Goal: Transaction & Acquisition: Book appointment/travel/reservation

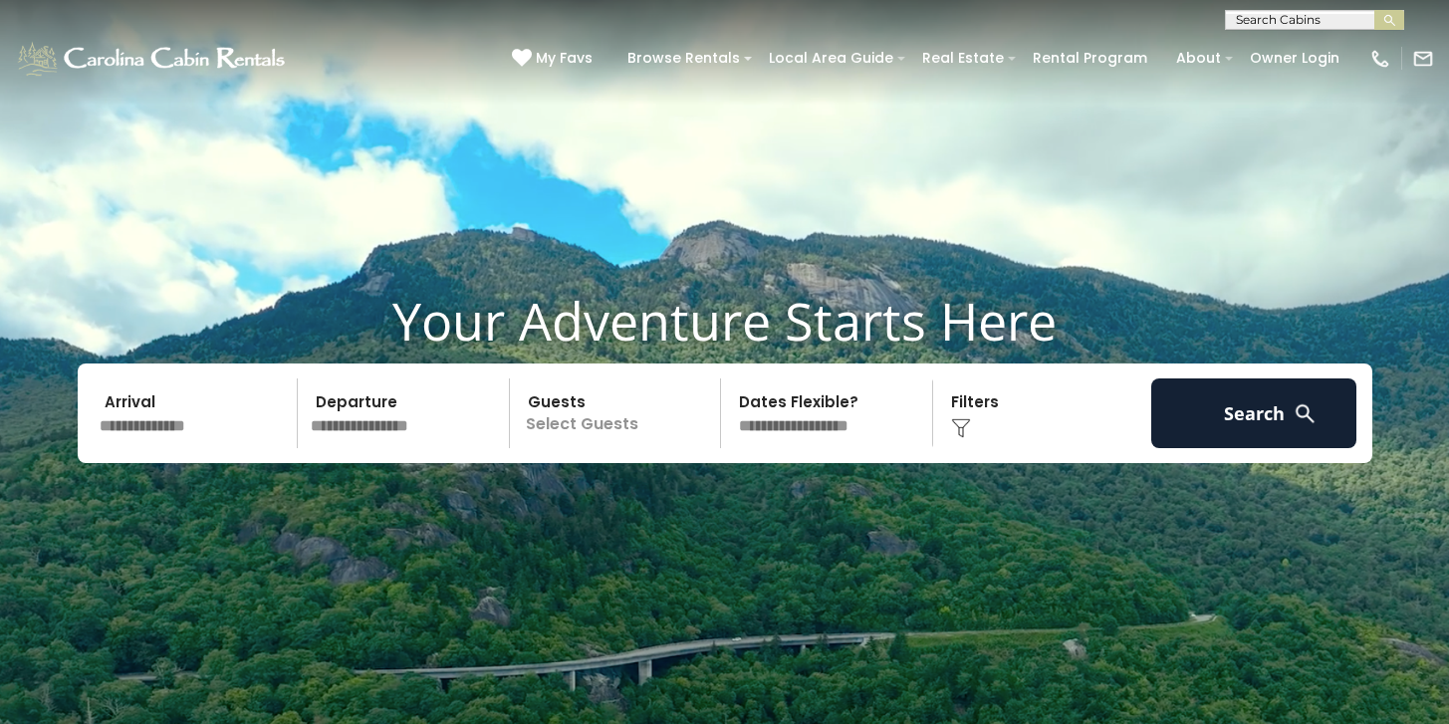
click at [193, 433] on input "text" at bounding box center [196, 414] width 206 height 70
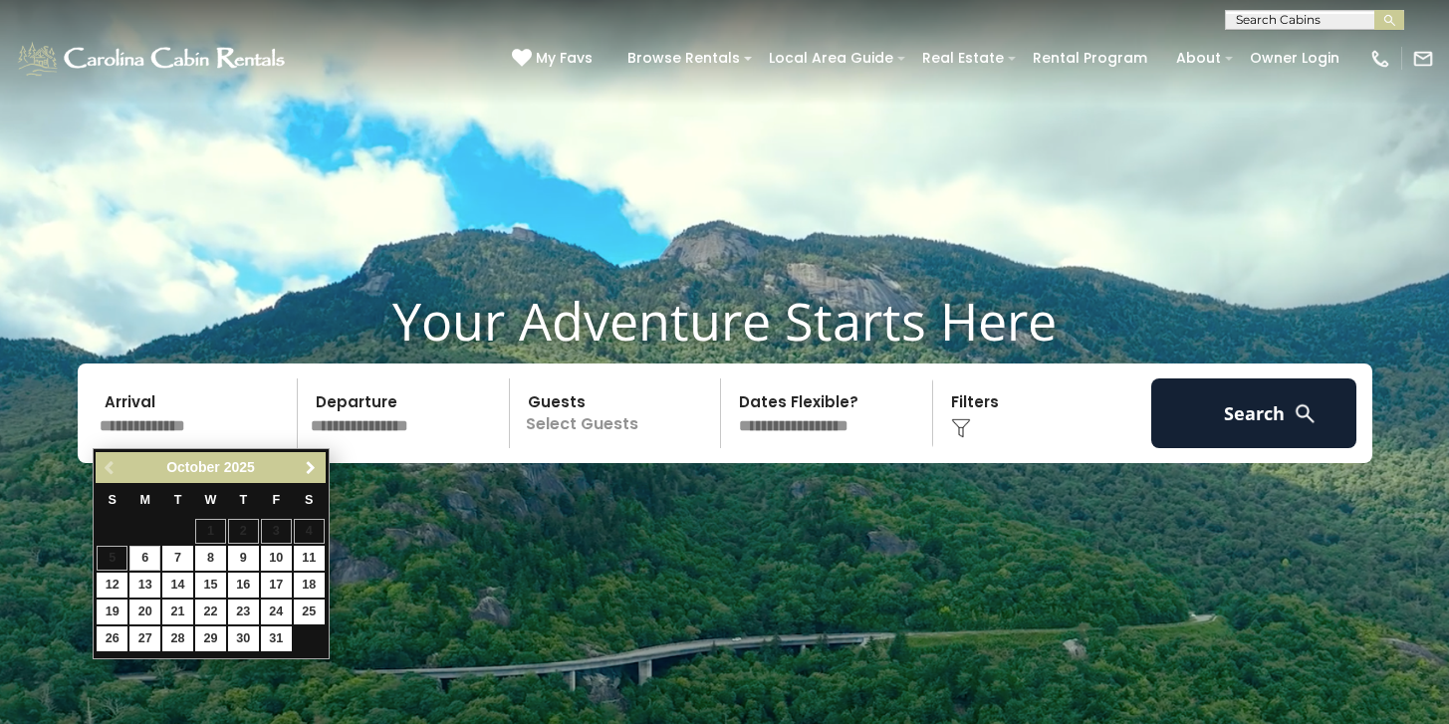
click at [310, 472] on span "Next" at bounding box center [311, 468] width 16 height 16
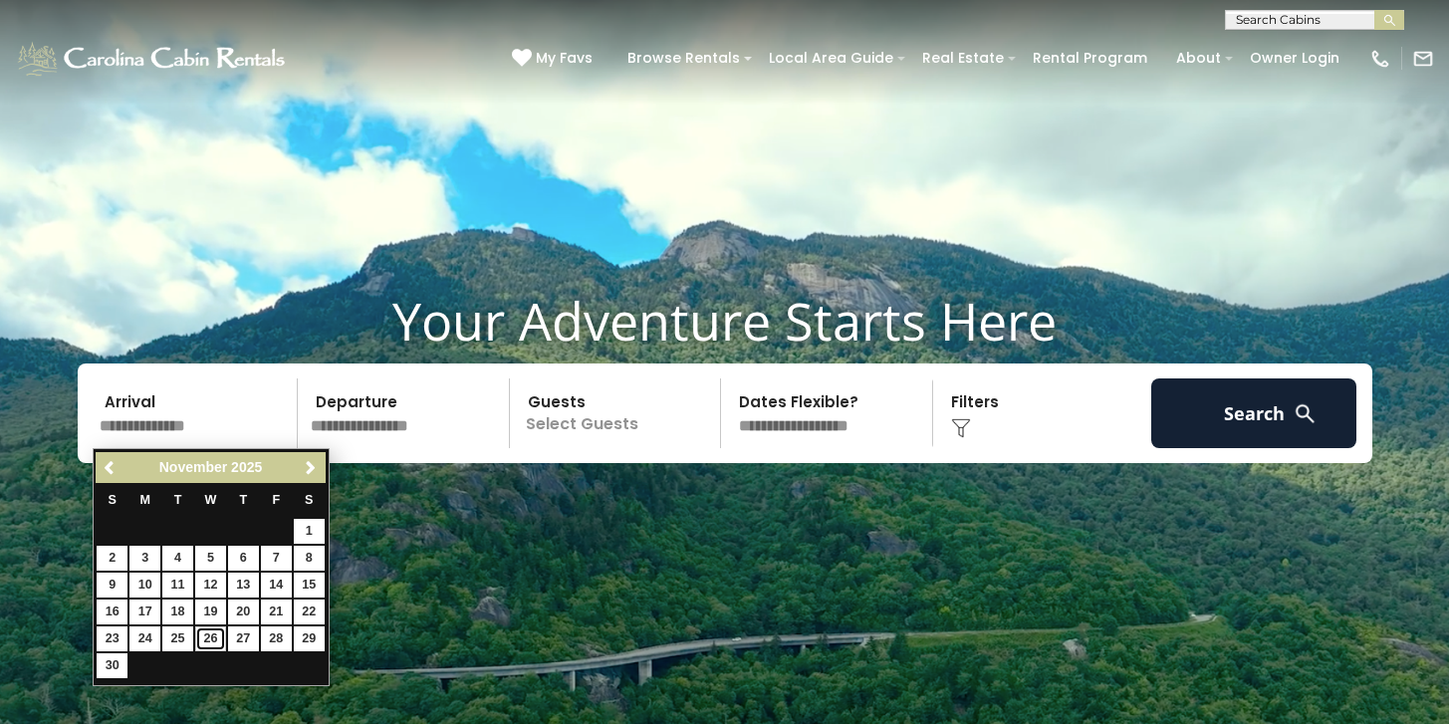
click at [220, 641] on link "26" at bounding box center [210, 639] width 31 height 25
type input "********"
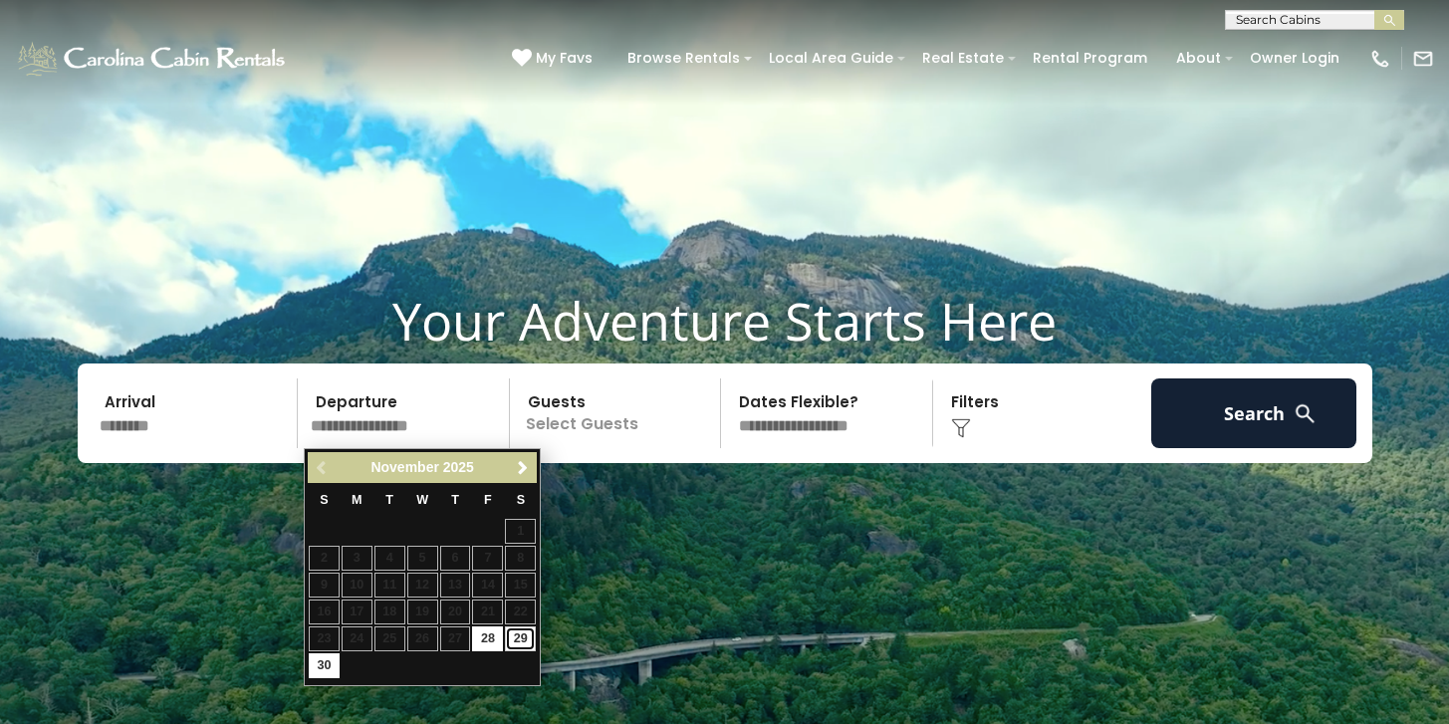
click at [522, 644] on link "29" at bounding box center [520, 639] width 31 height 25
type input "********"
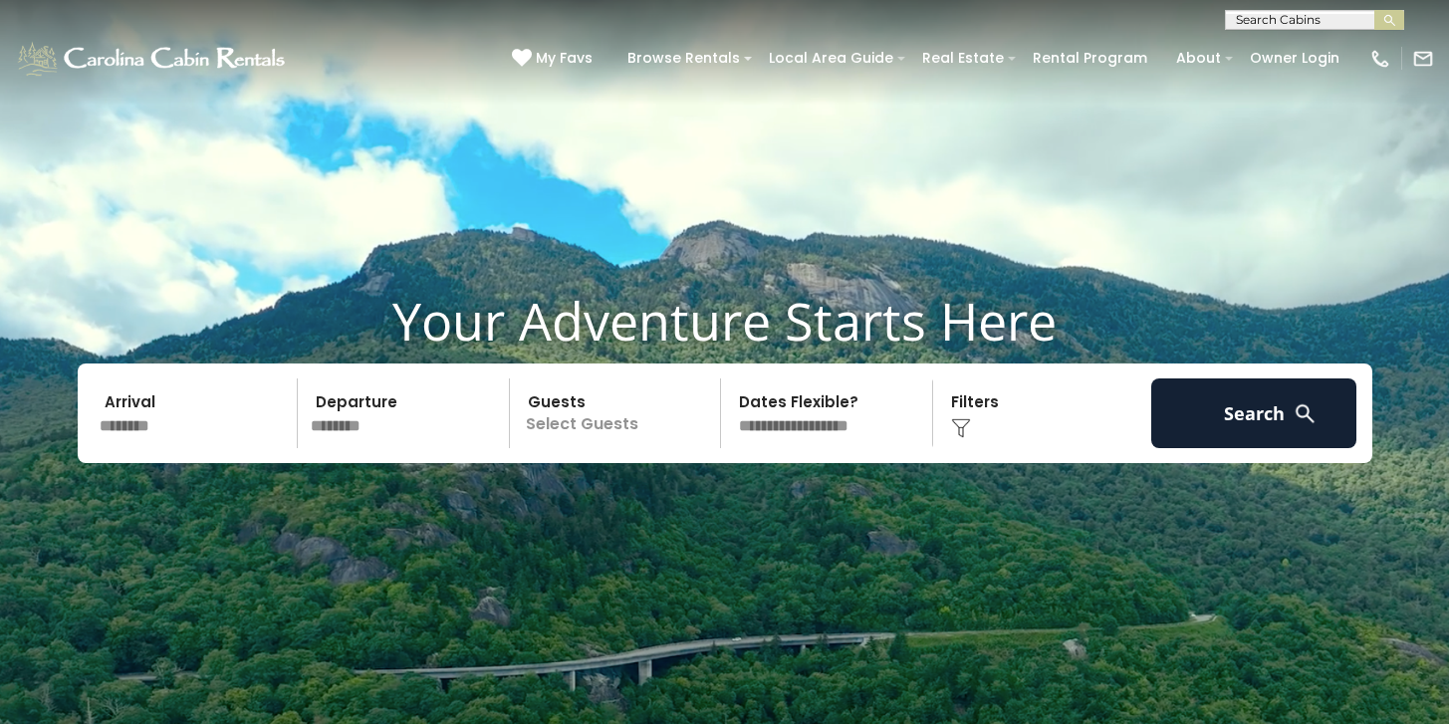
click at [623, 414] on p "Select Guests" at bounding box center [618, 414] width 205 height 70
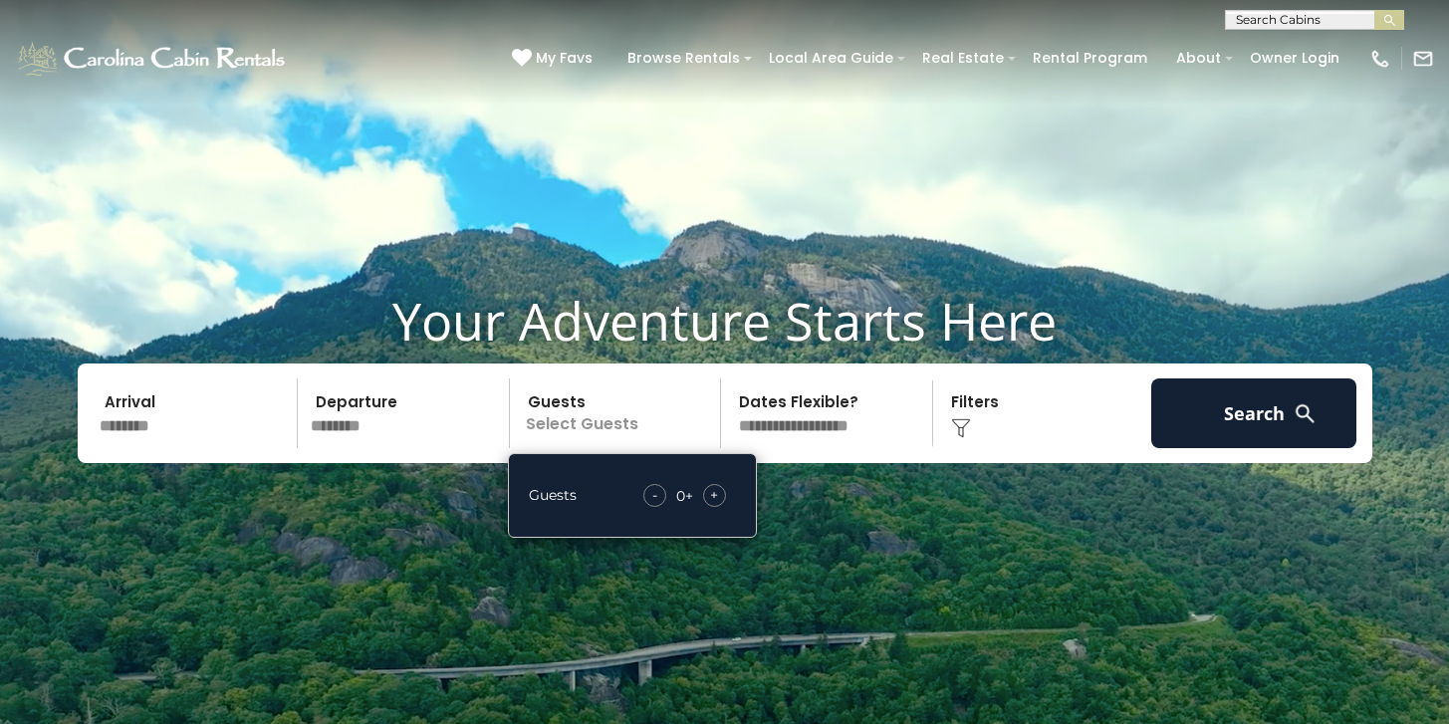
click at [716, 488] on span "+" at bounding box center [714, 495] width 8 height 20
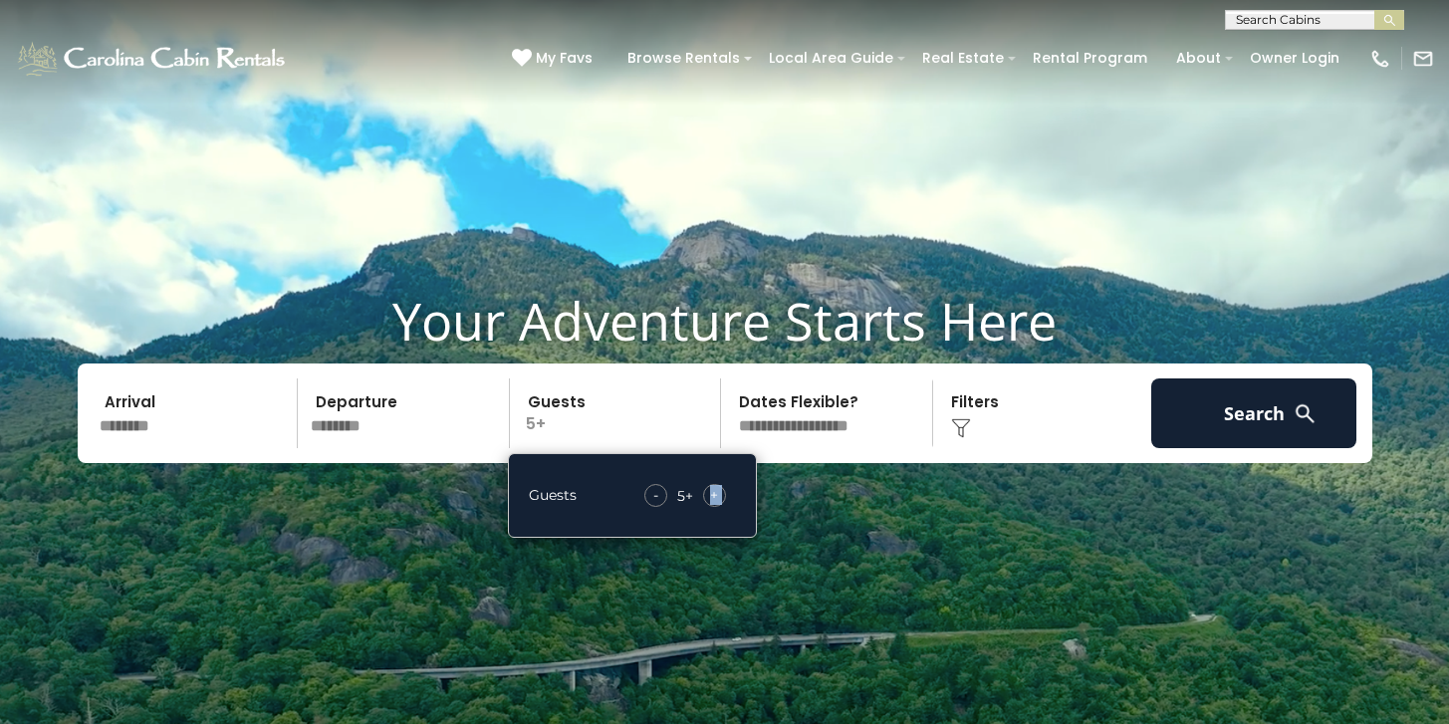
click at [716, 488] on span "+" at bounding box center [714, 495] width 8 height 20
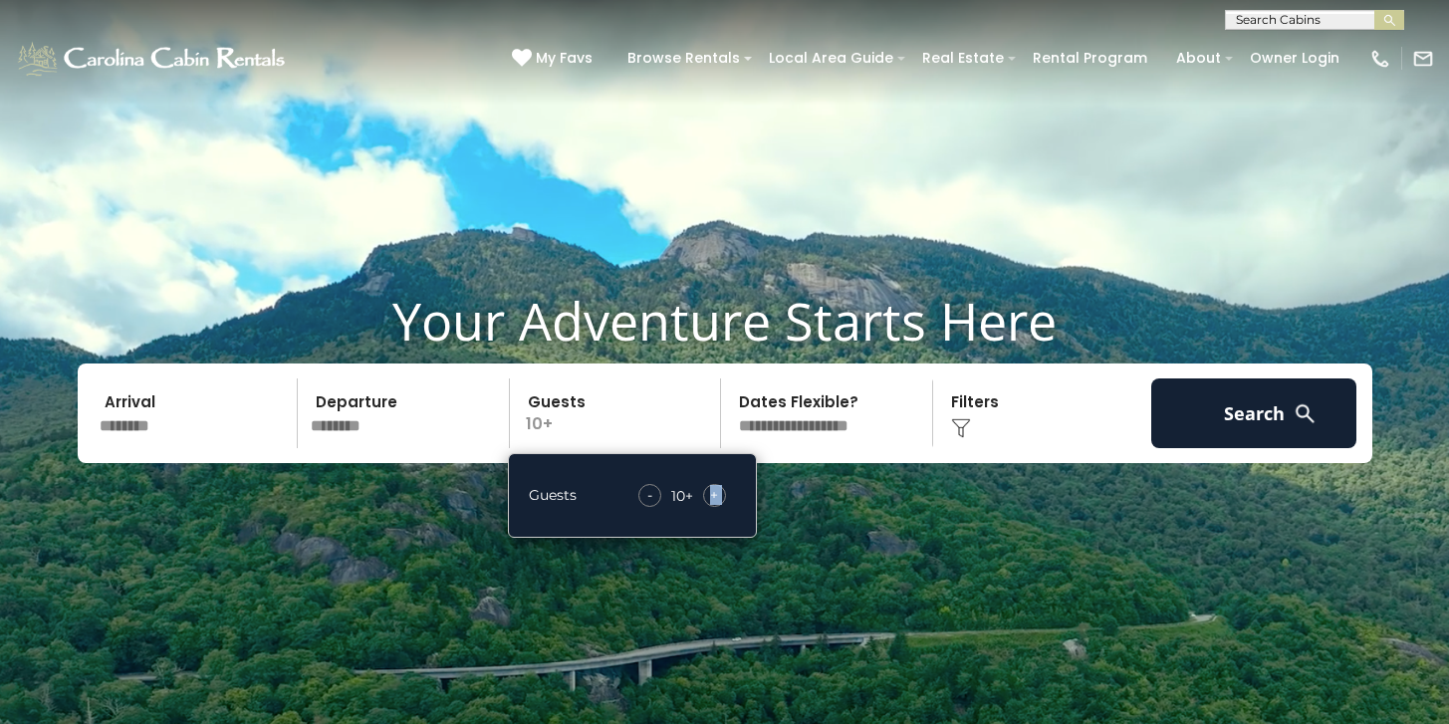
click at [716, 488] on span "+" at bounding box center [714, 495] width 8 height 20
click at [733, 495] on div "- 11 + +" at bounding box center [685, 495] width 104 height 23
click at [713, 493] on span "+" at bounding box center [714, 495] width 8 height 20
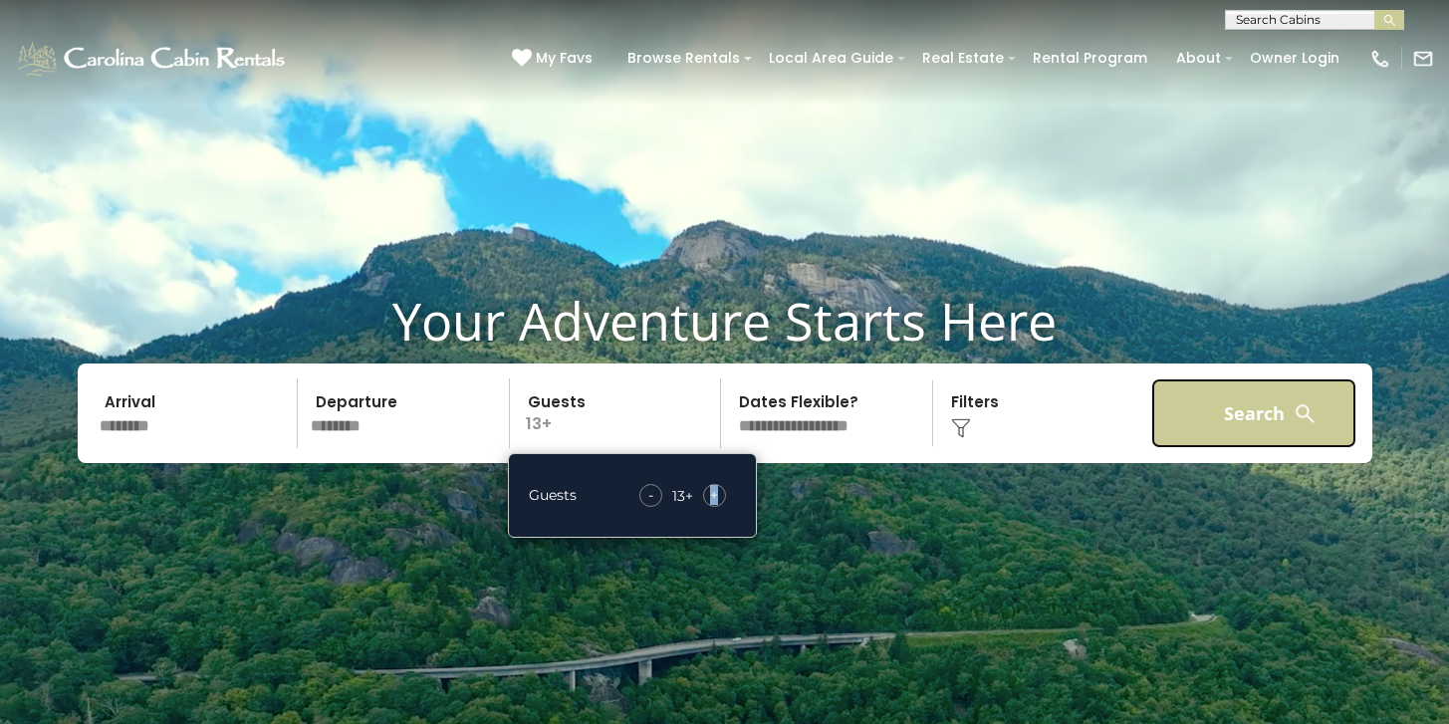
click at [1219, 424] on button "Search" at bounding box center [1254, 414] width 206 height 70
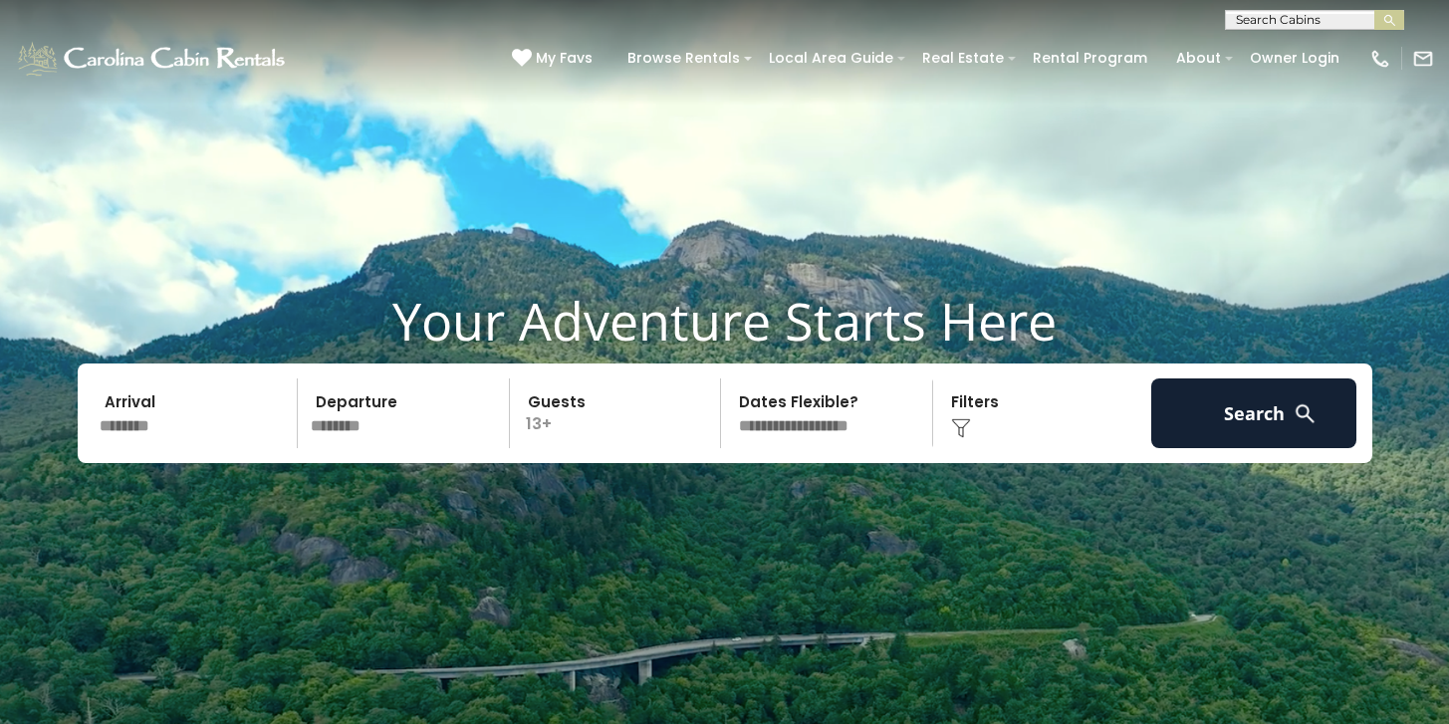
click at [782, 409] on select "**********" at bounding box center [829, 414] width 205 height 70
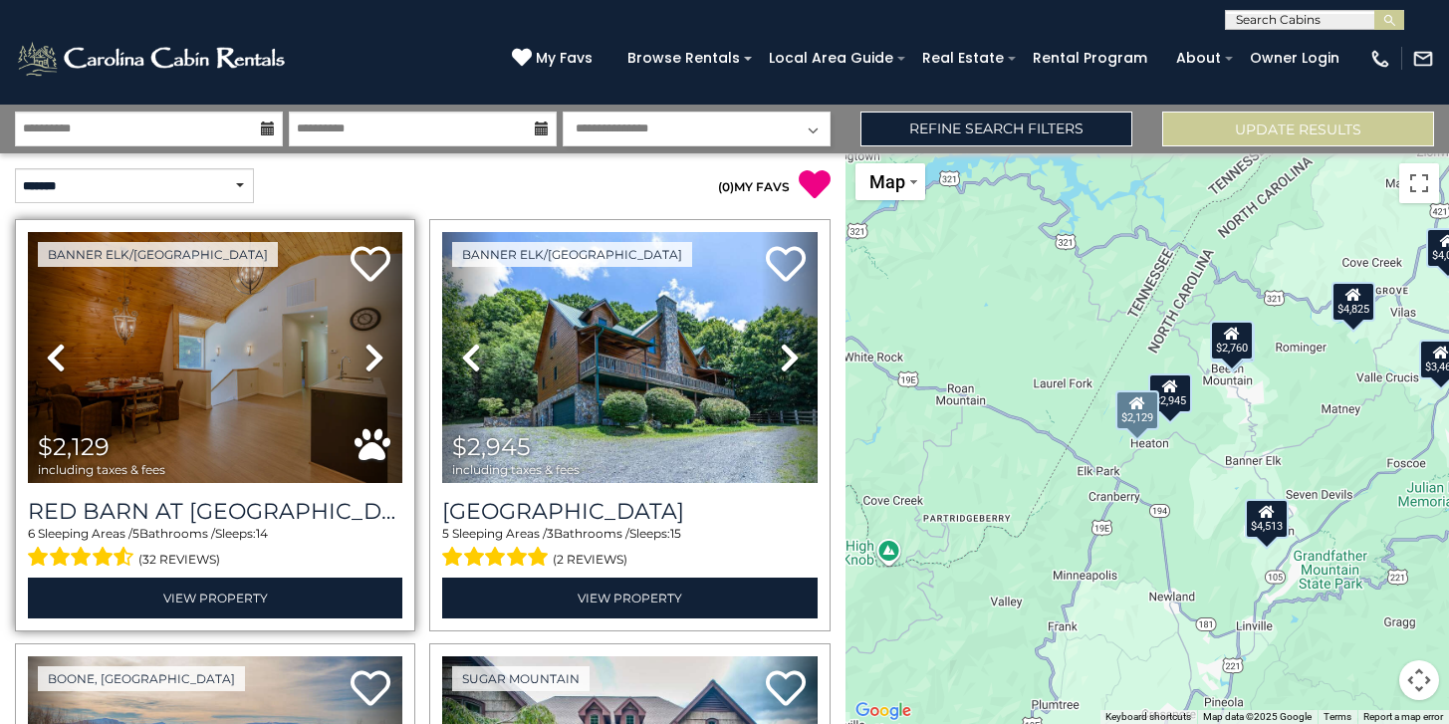
click at [369, 352] on icon at bounding box center [375, 358] width 20 height 32
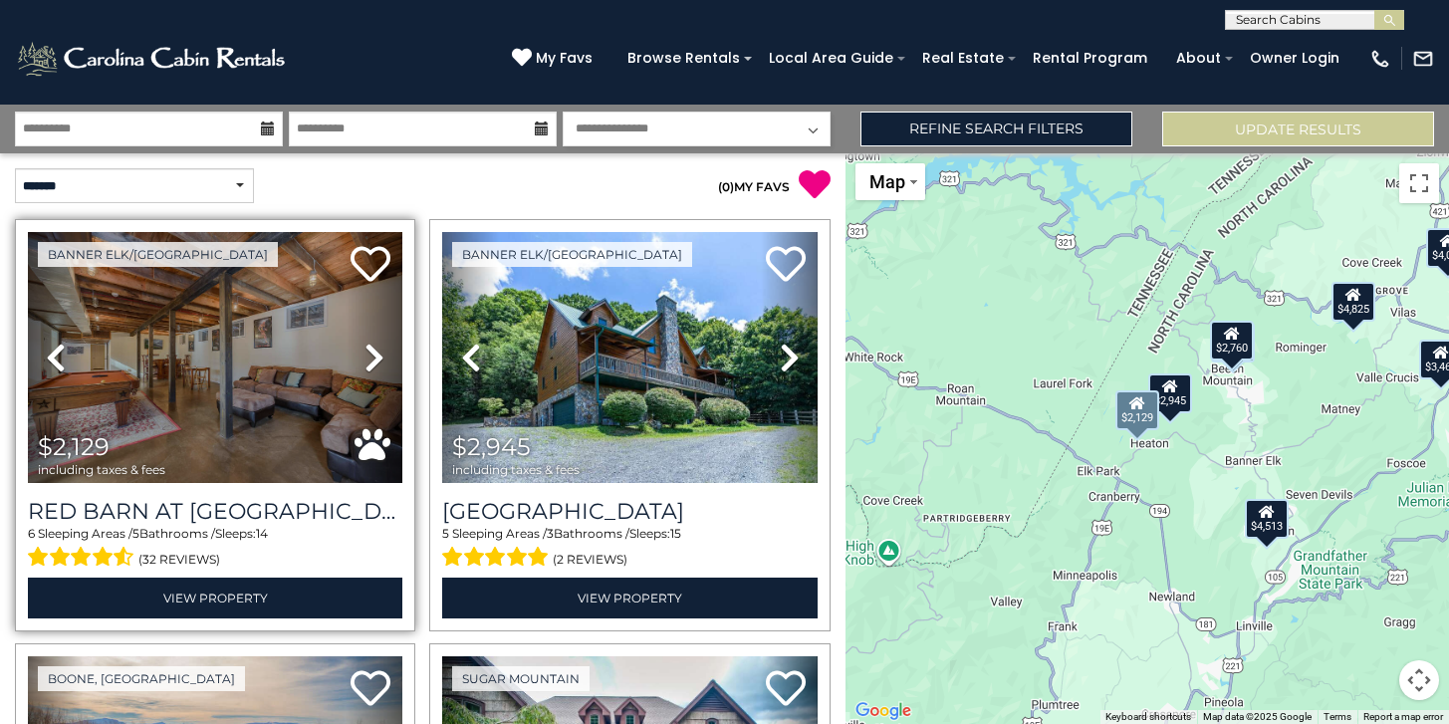
click at [369, 352] on icon at bounding box center [375, 358] width 20 height 32
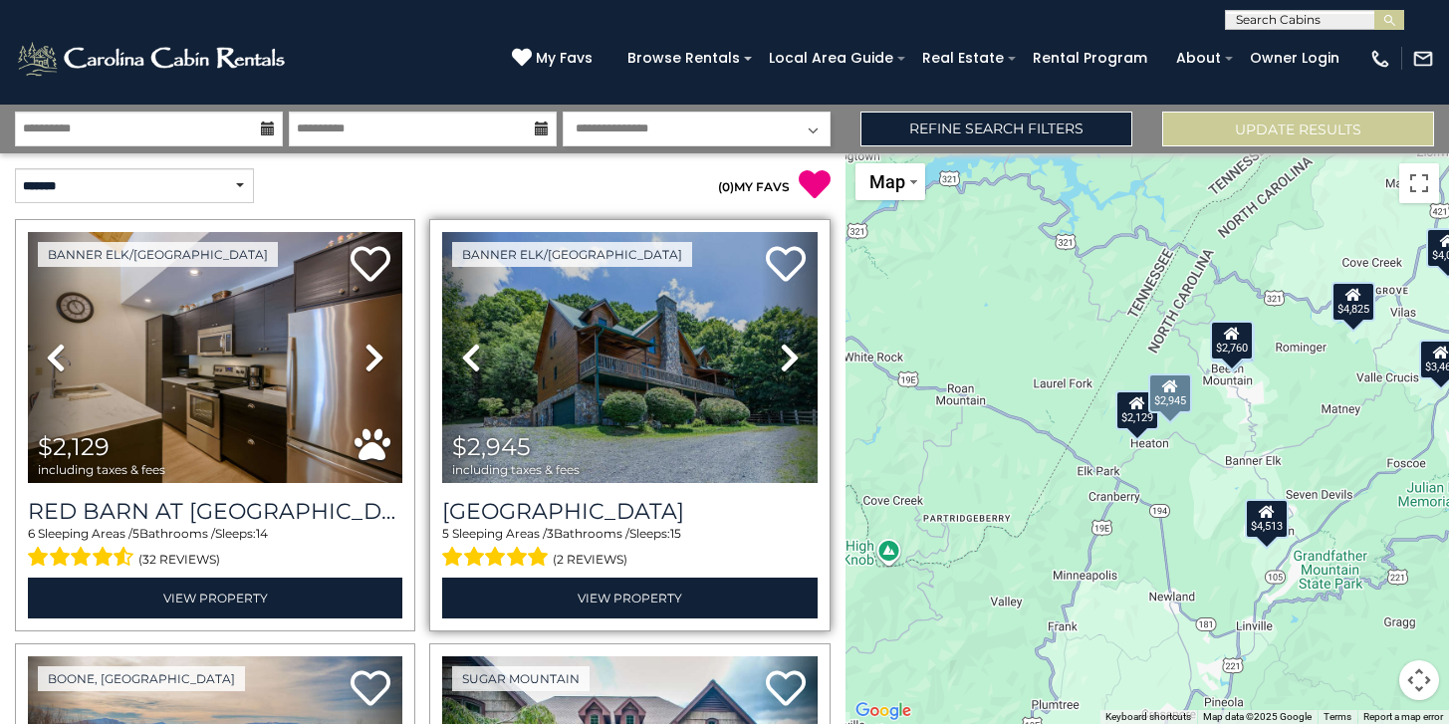
click at [793, 375] on link "Next" at bounding box center [789, 357] width 56 height 251
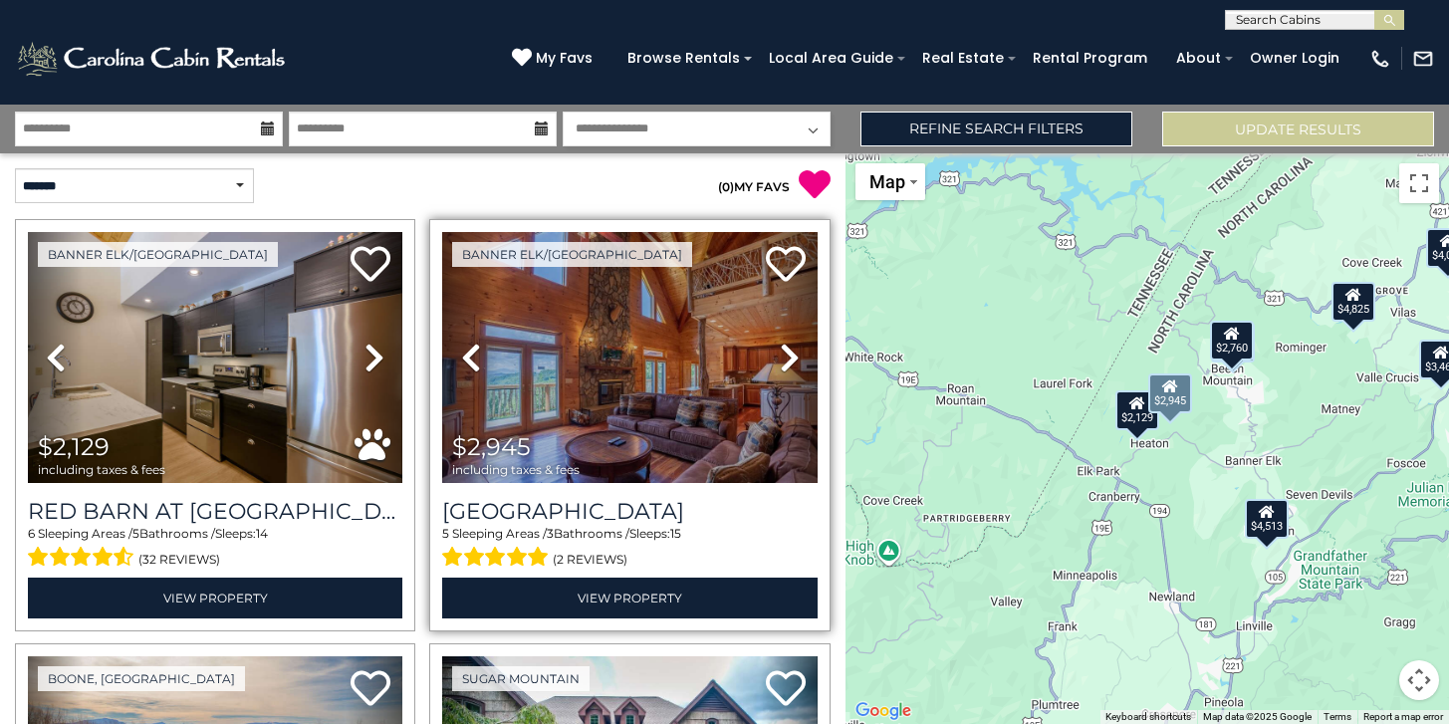
click at [795, 375] on link "Next" at bounding box center [789, 357] width 56 height 251
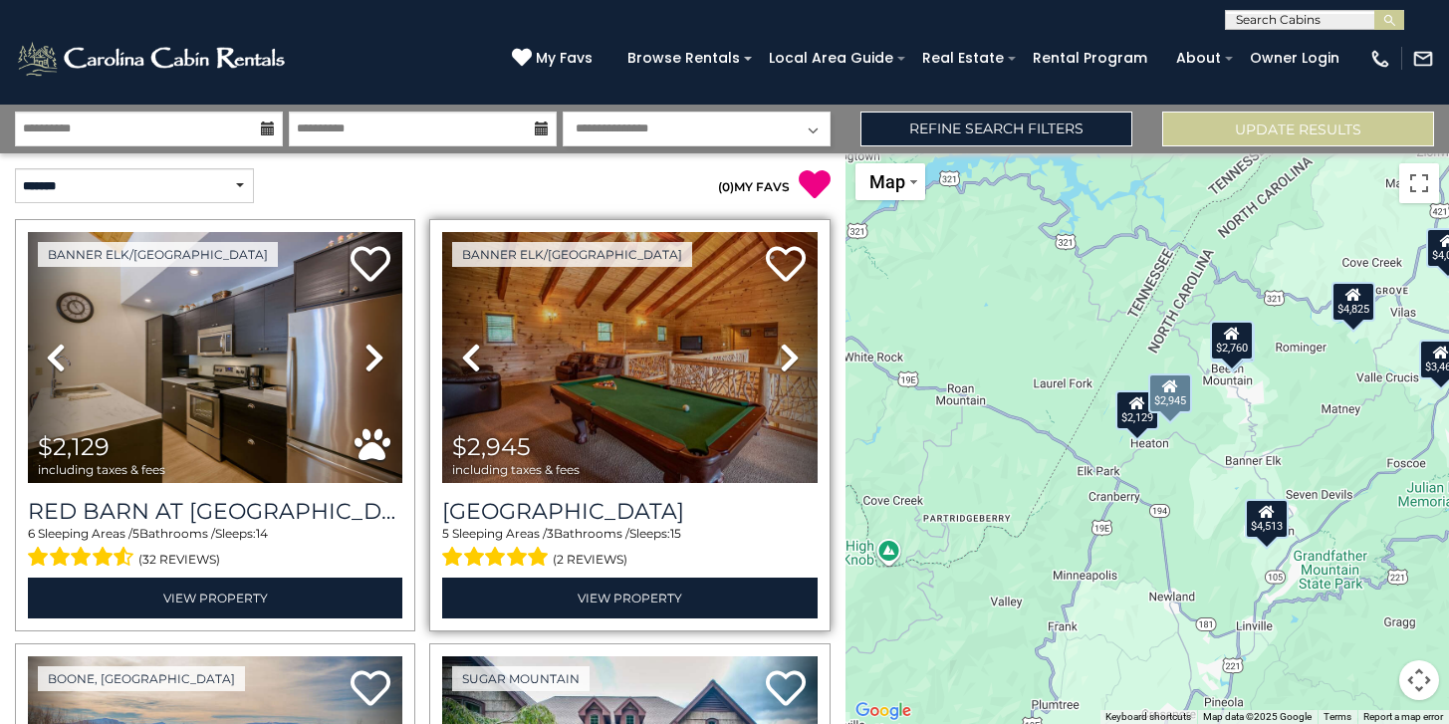
click at [798, 373] on icon at bounding box center [790, 358] width 20 height 32
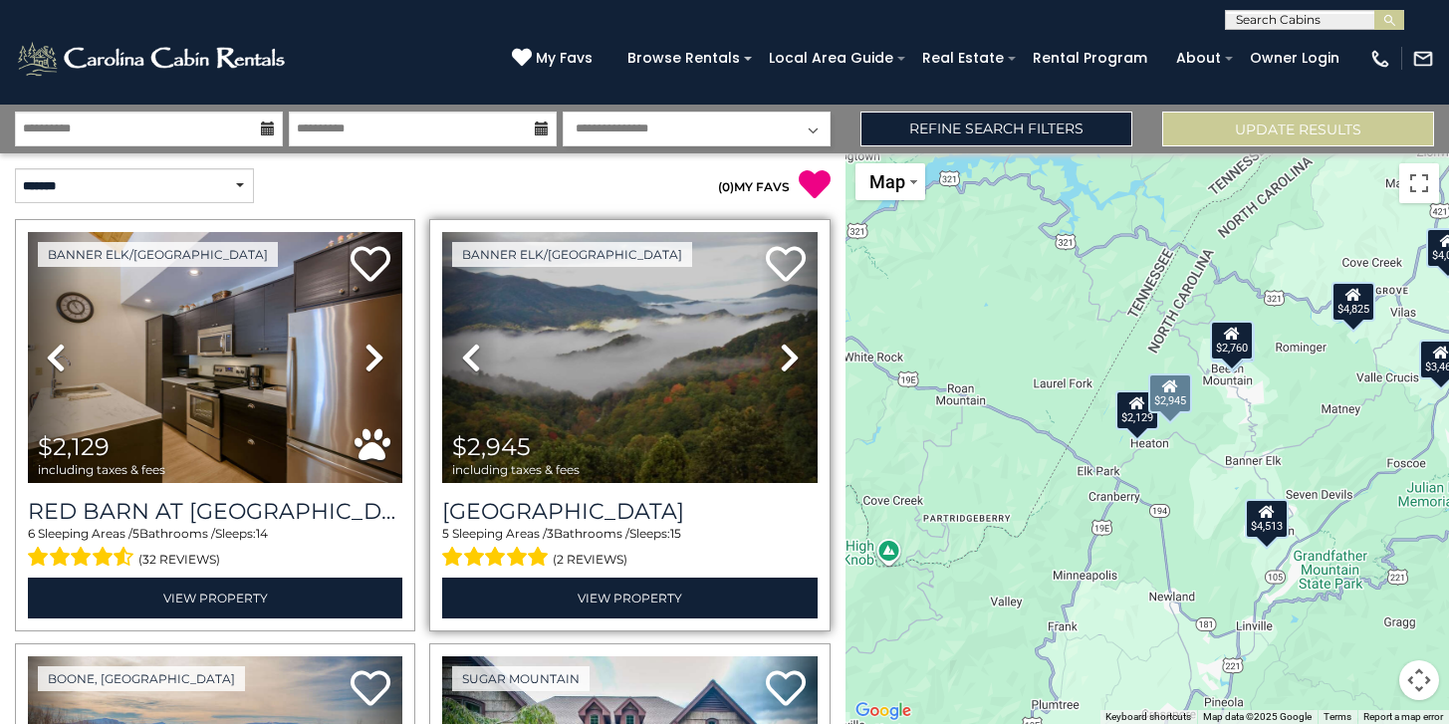
click at [799, 373] on link "Next" at bounding box center [789, 357] width 56 height 251
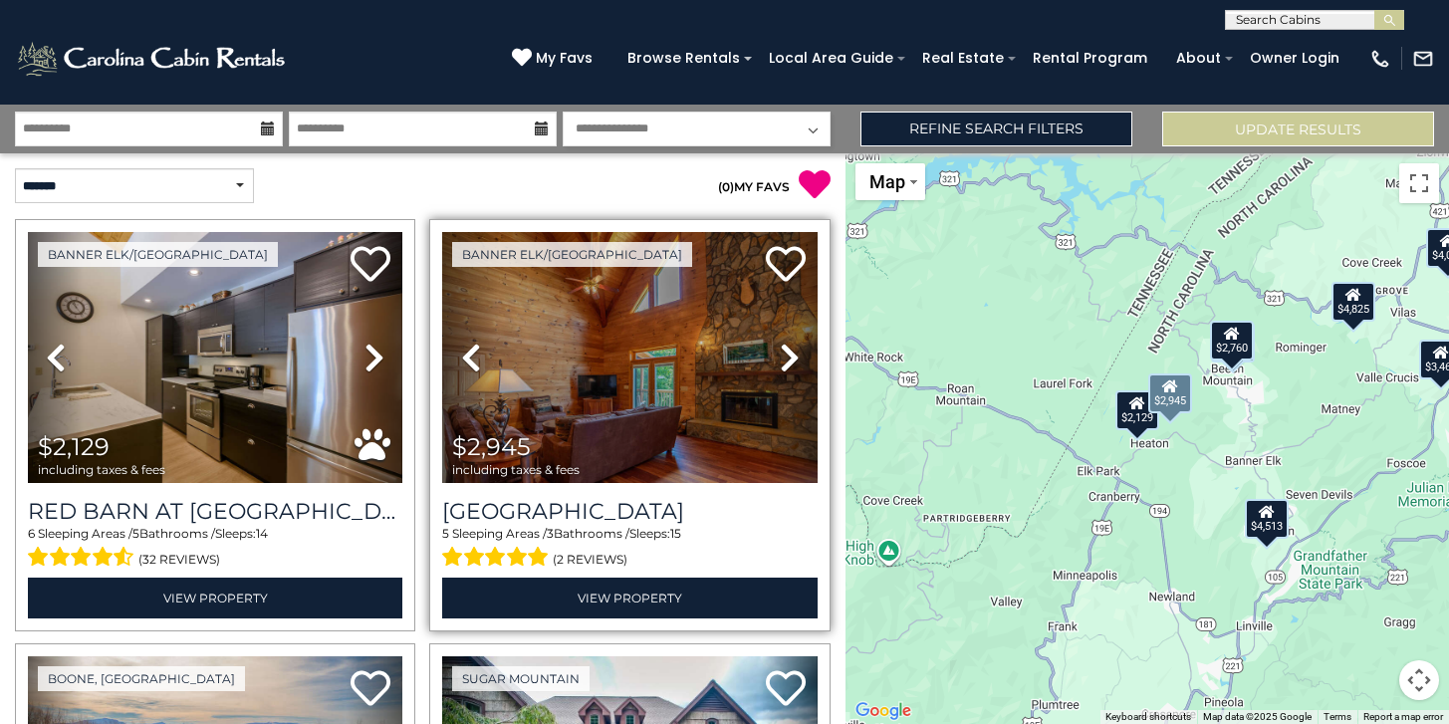
click at [802, 373] on link "Next" at bounding box center [789, 357] width 56 height 251
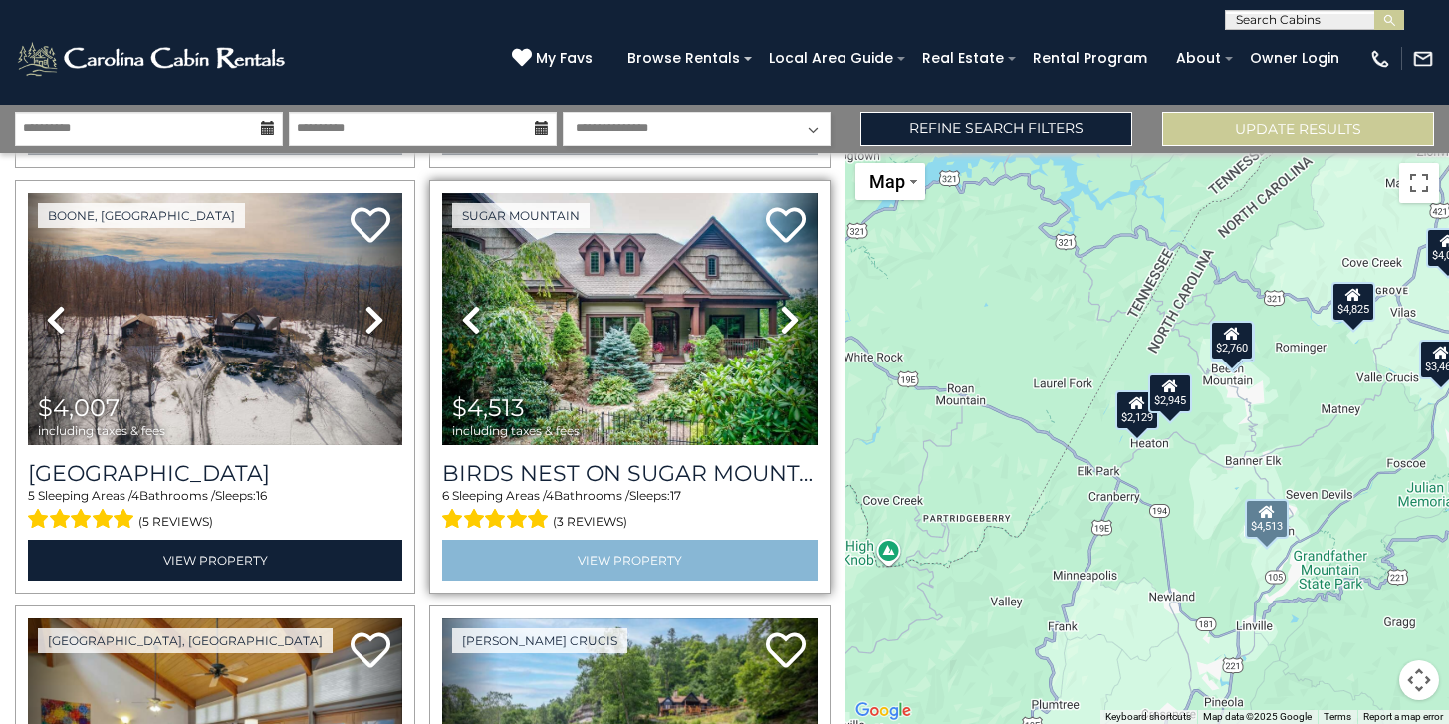
scroll to position [464, 0]
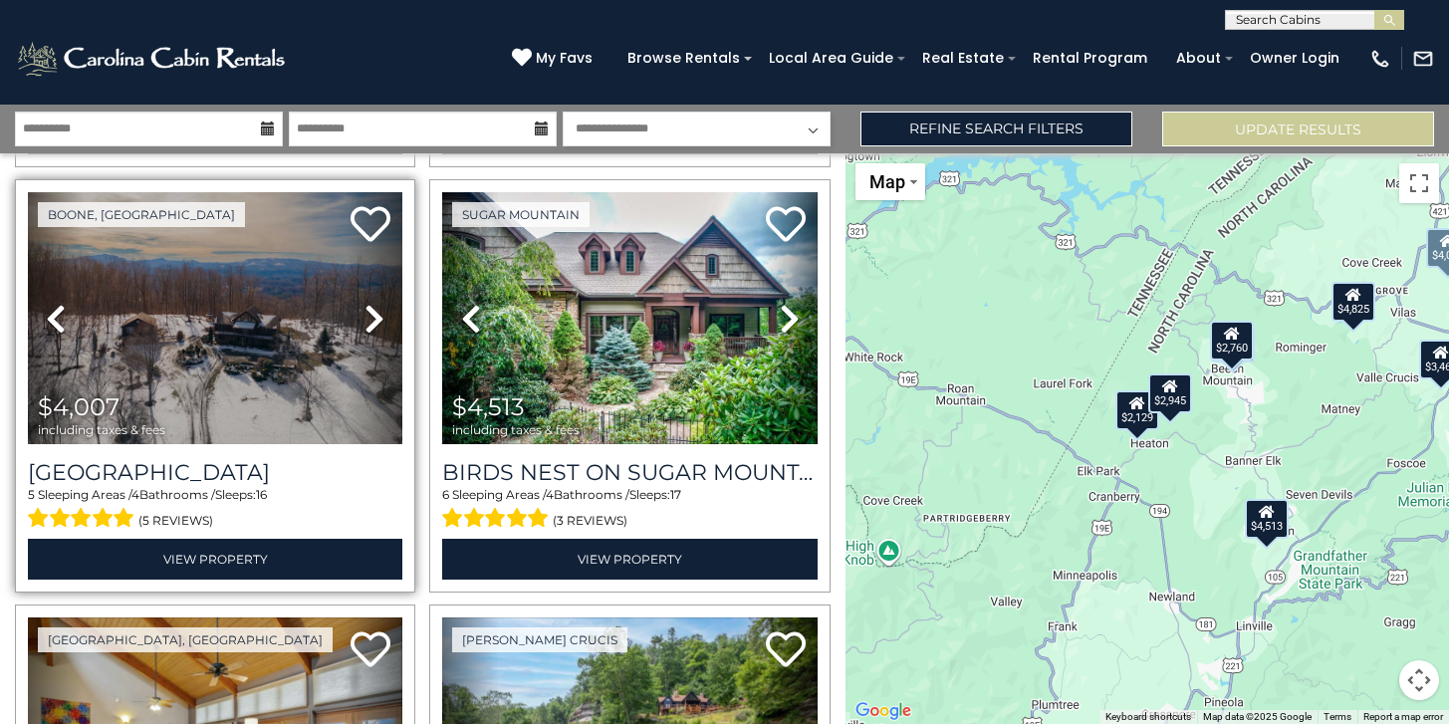
click at [383, 322] on icon at bounding box center [375, 319] width 20 height 32
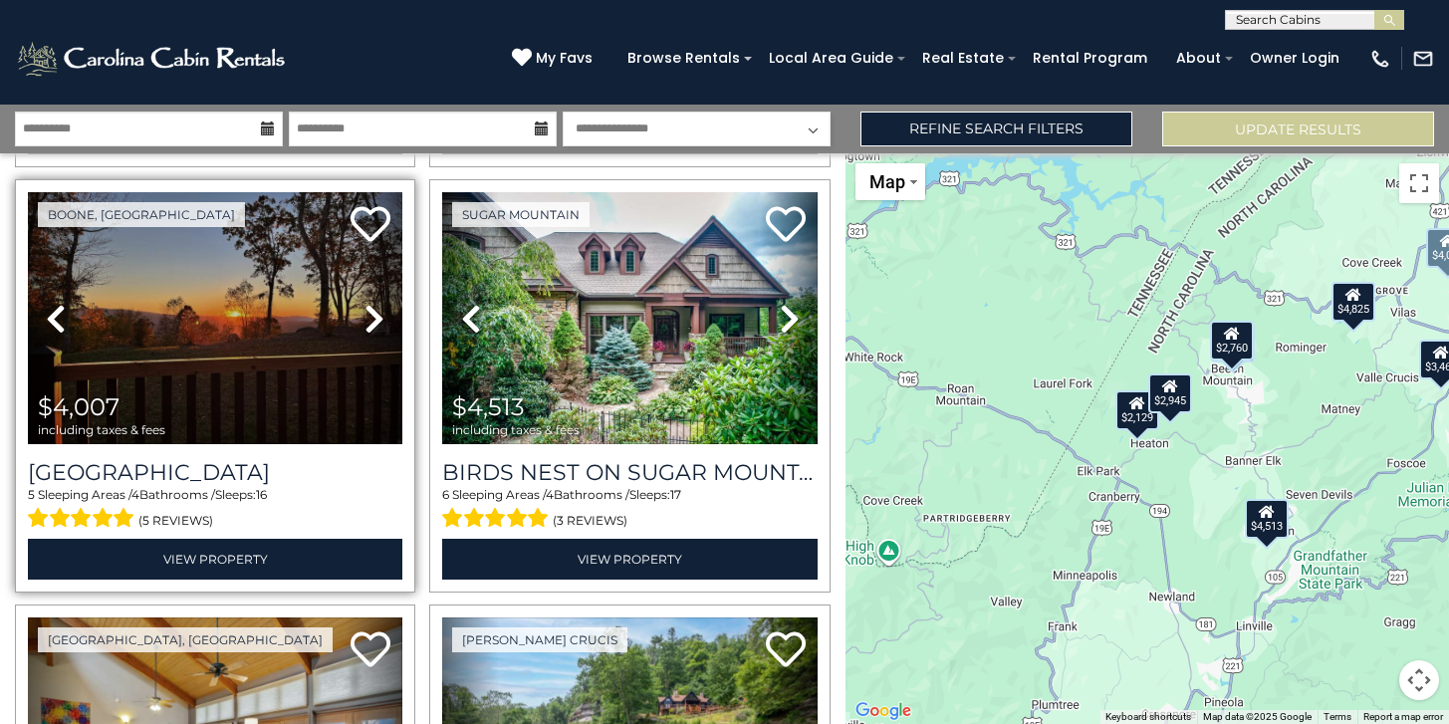
click at [387, 323] on link "Next" at bounding box center [375, 317] width 56 height 251
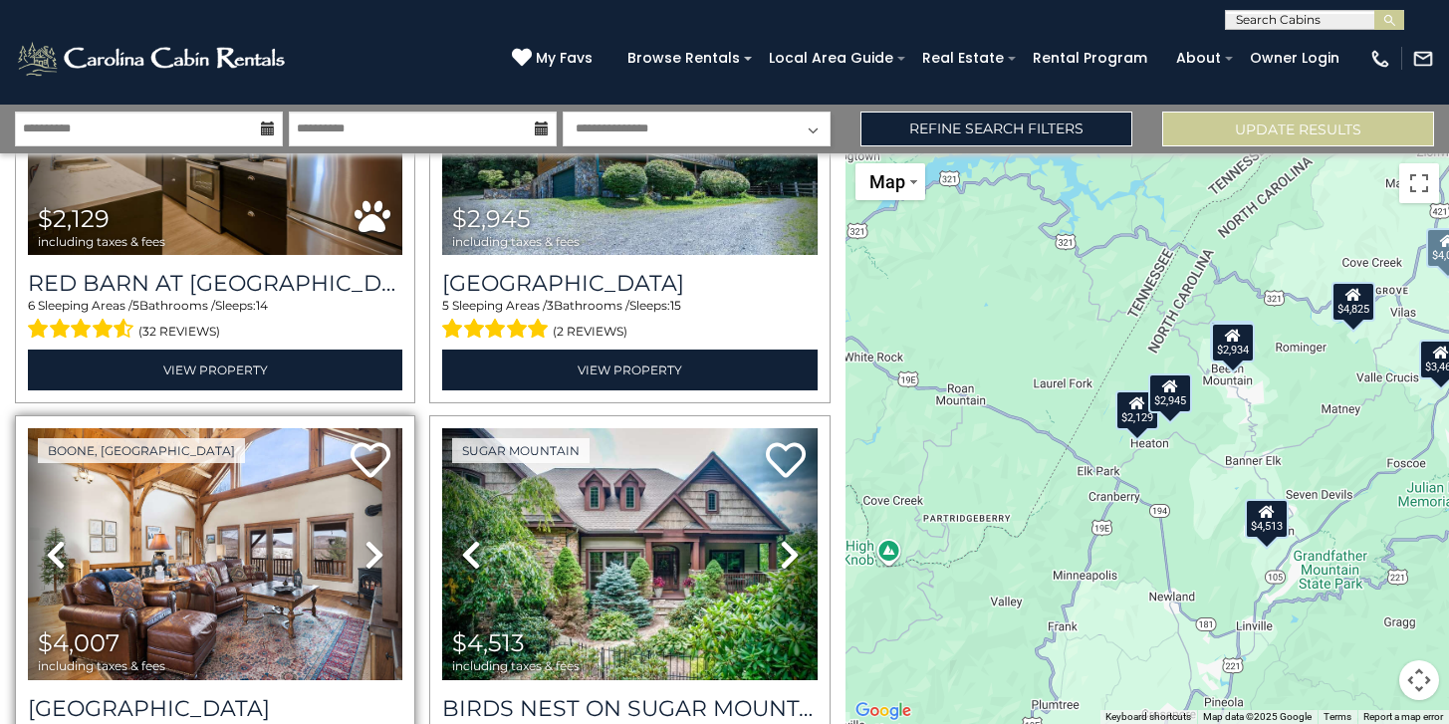
scroll to position [0, 0]
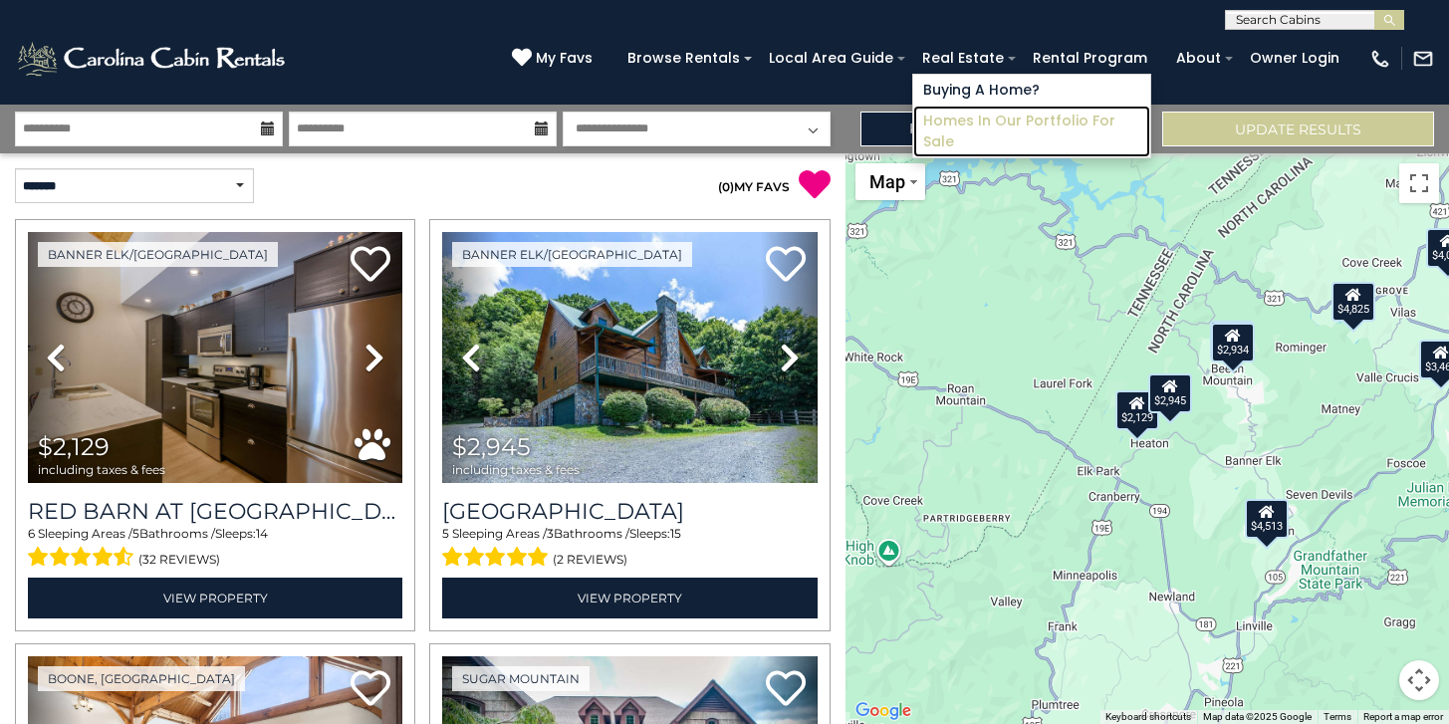
click at [984, 135] on link "Homes in Our Portfolio For Sale" at bounding box center [1031, 132] width 237 height 52
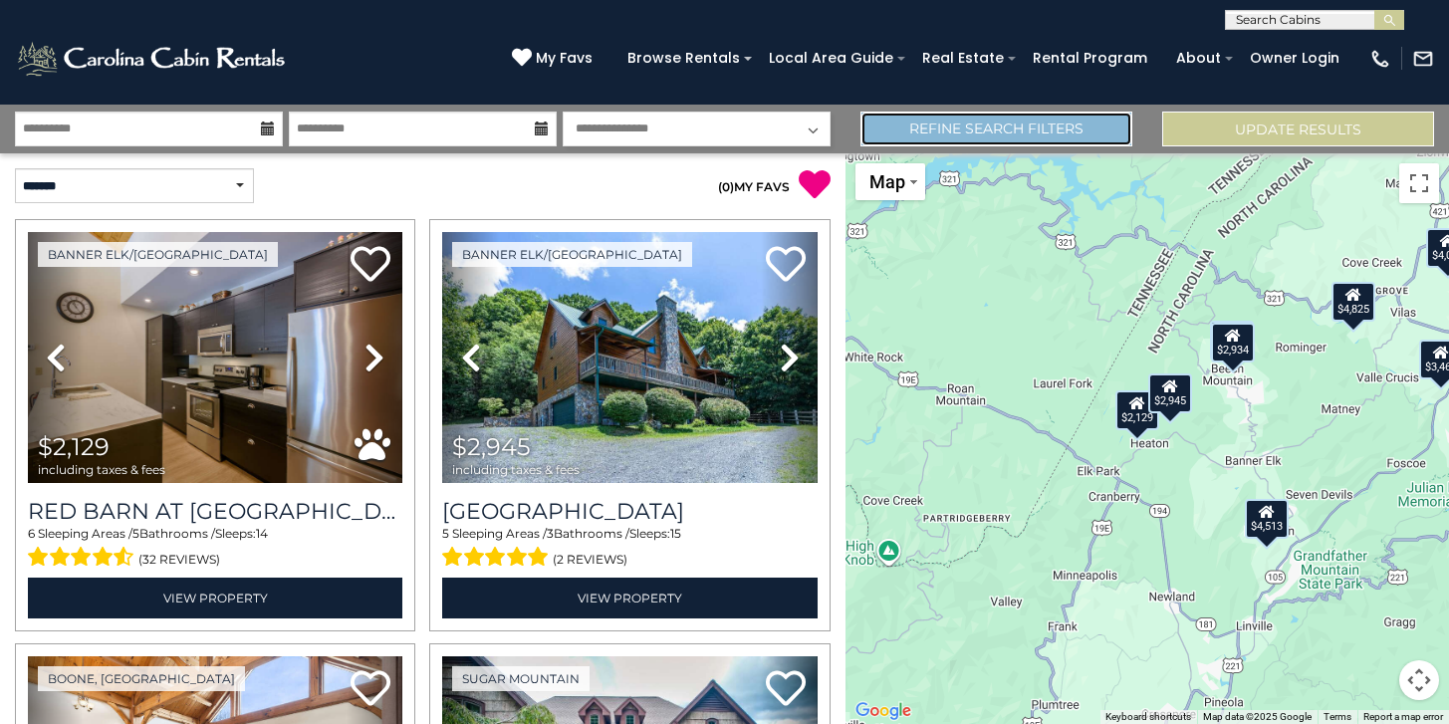
click at [904, 114] on link "Refine Search Filters" at bounding box center [997, 129] width 272 height 35
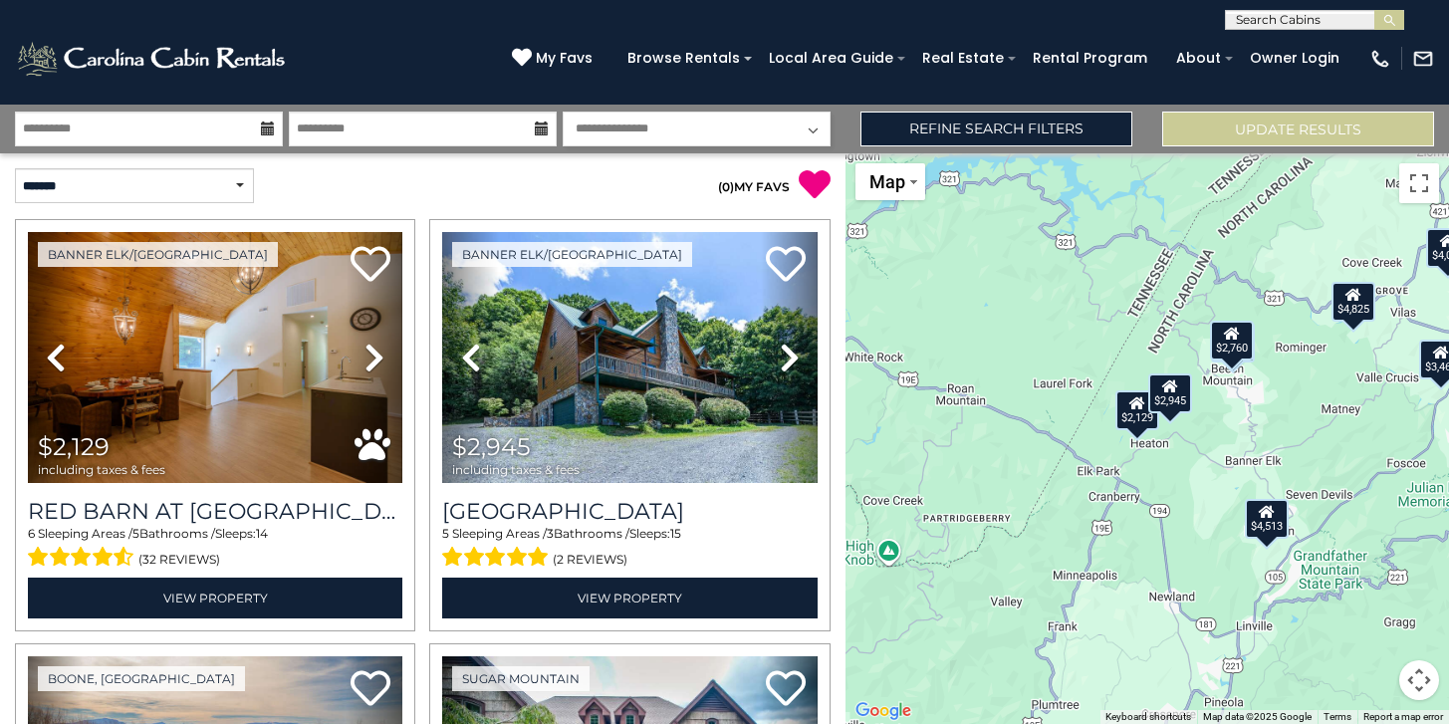
click at [787, 129] on select "**********" at bounding box center [697, 129] width 268 height 35
click at [563, 112] on select "**********" at bounding box center [697, 129] width 268 height 35
click at [747, 127] on select "**********" at bounding box center [697, 129] width 268 height 35
select select "*"
click at [563, 112] on select "**********" at bounding box center [697, 129] width 268 height 35
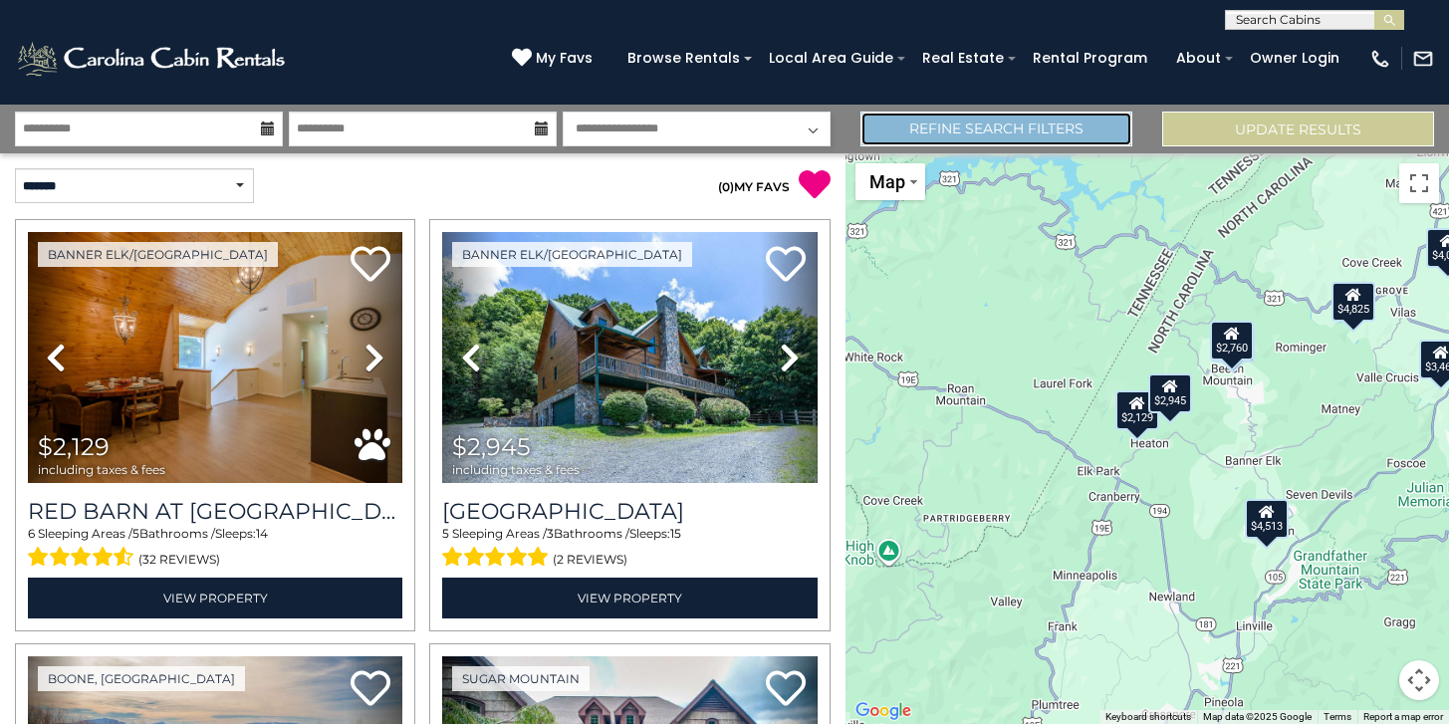
click at [956, 124] on link "Refine Search Filters" at bounding box center [997, 129] width 272 height 35
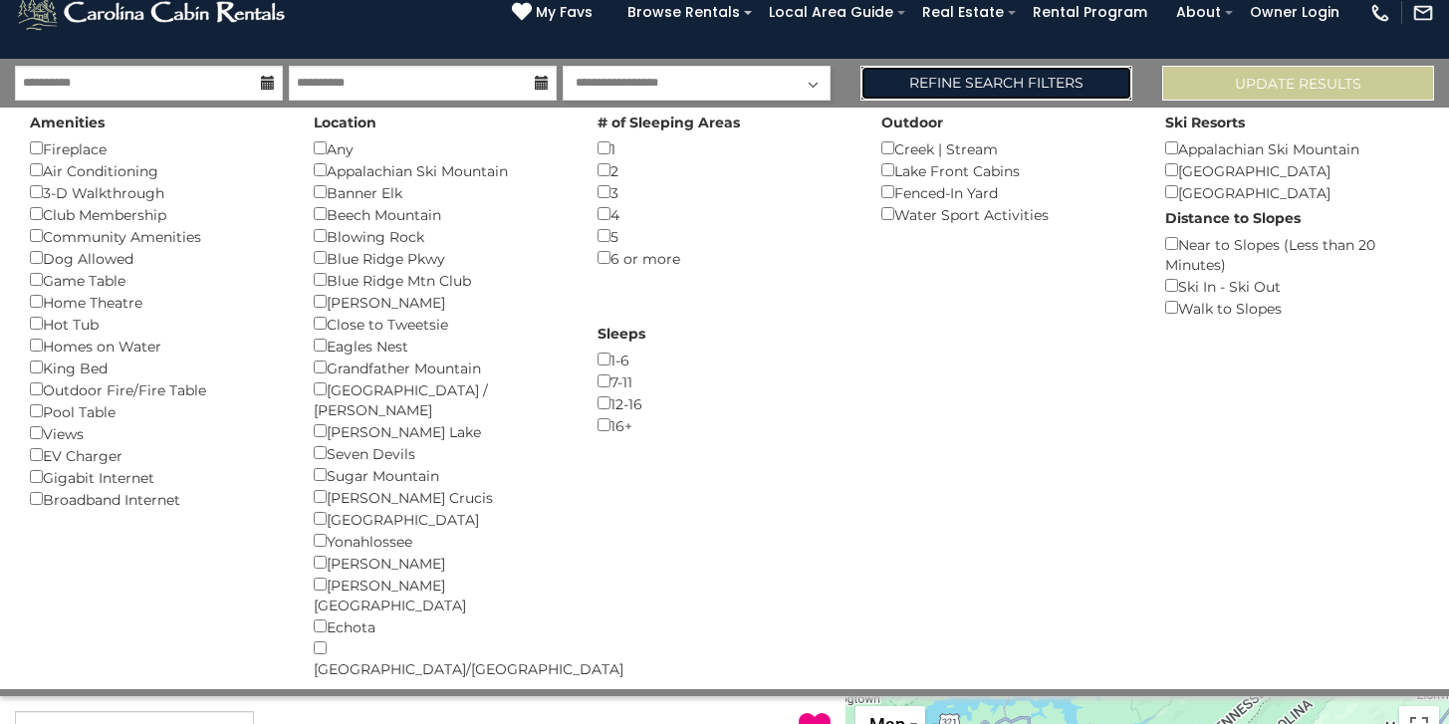
scroll to position [45, 0]
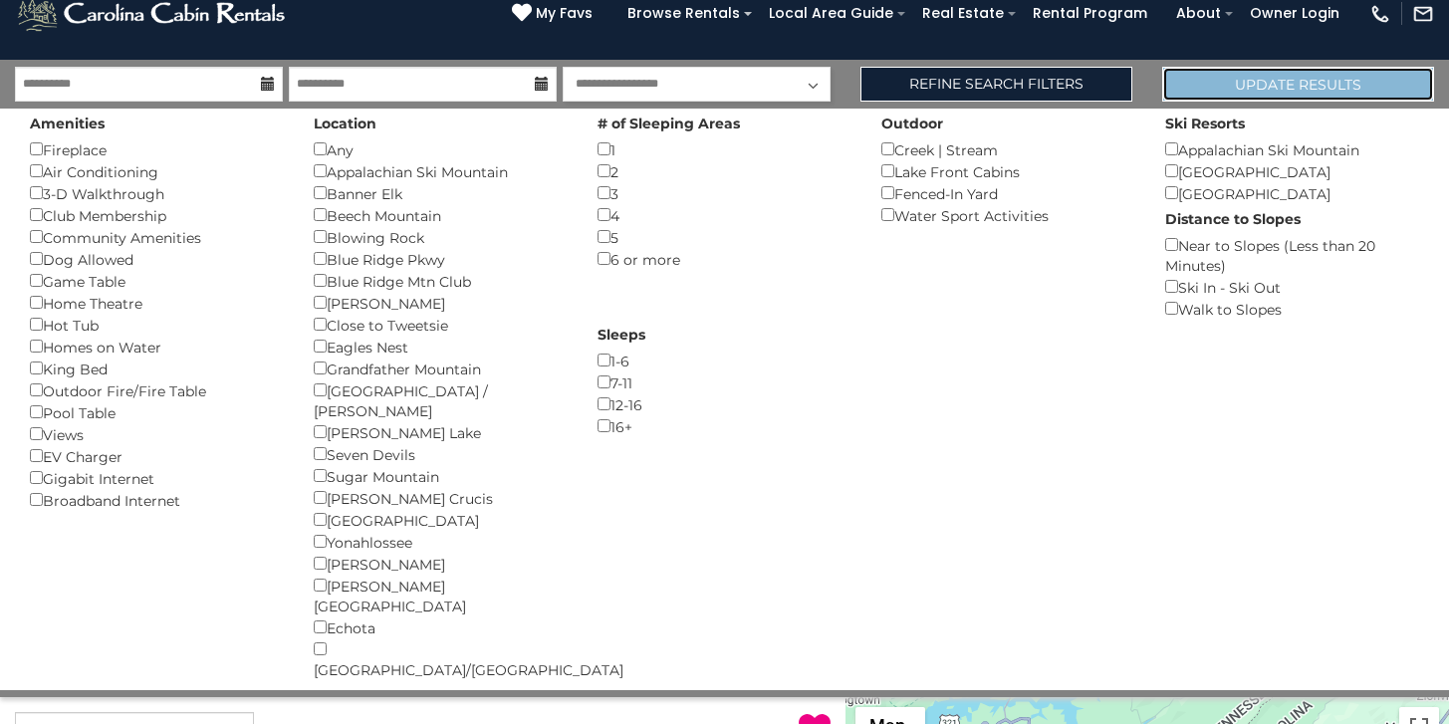
click at [1202, 87] on button "Update Results" at bounding box center [1298, 84] width 272 height 35
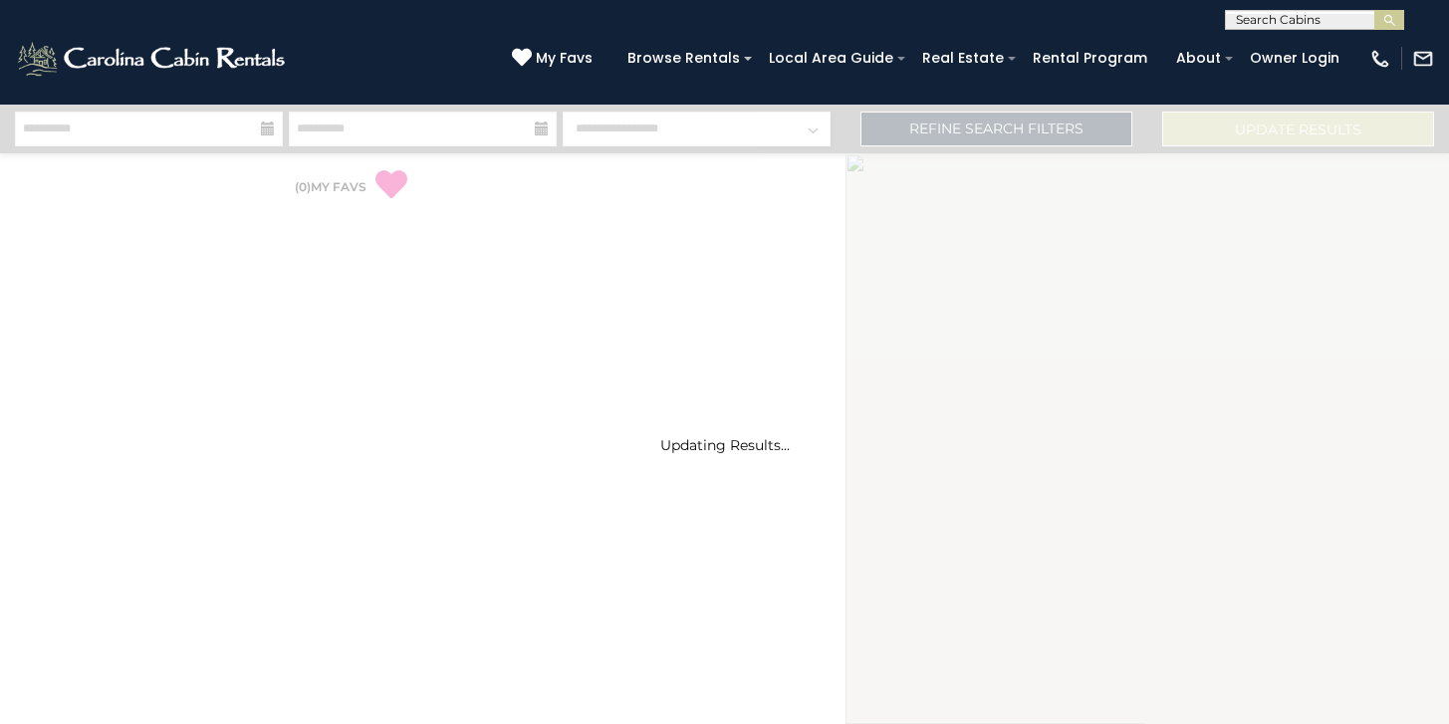
select select "*"
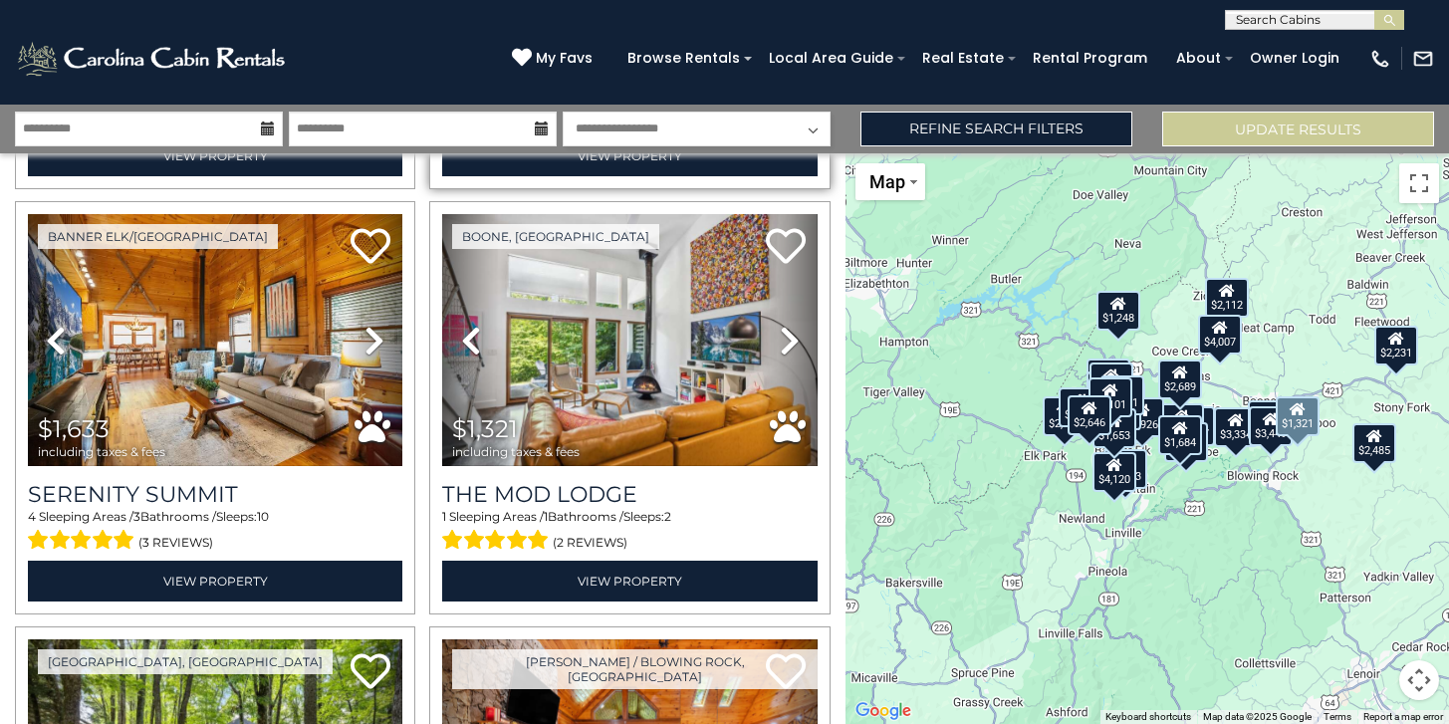
scroll to position [469, 0]
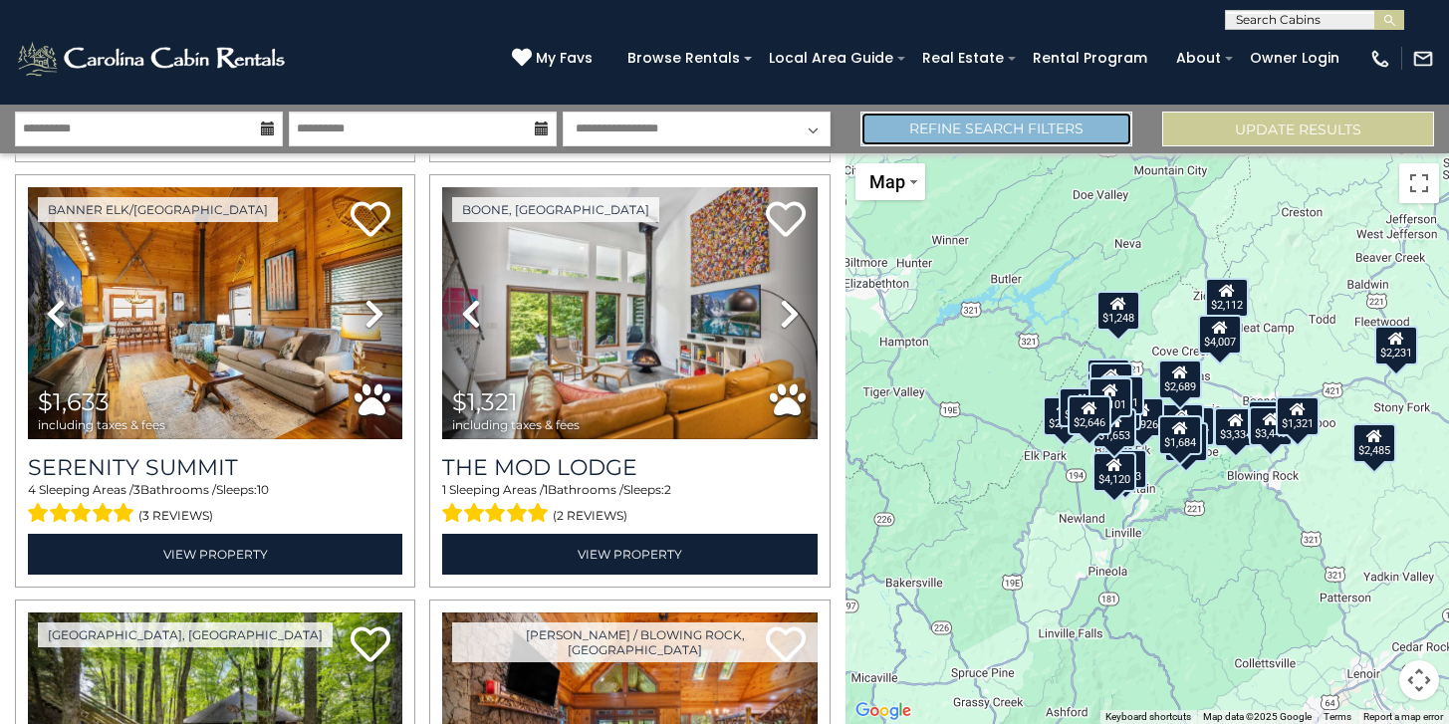
click at [1090, 119] on link "Refine Search Filters" at bounding box center [997, 129] width 272 height 35
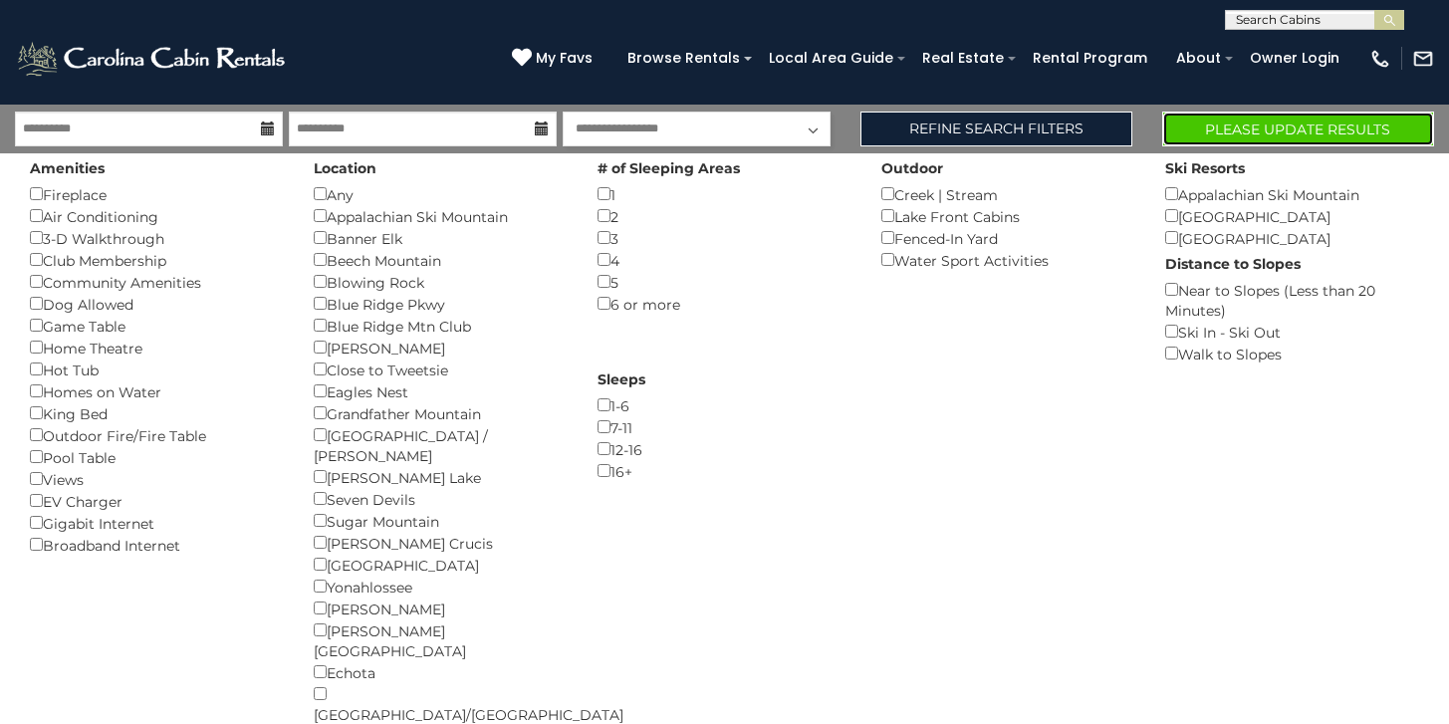
click at [1247, 122] on button "Please Update Results" at bounding box center [1298, 129] width 272 height 35
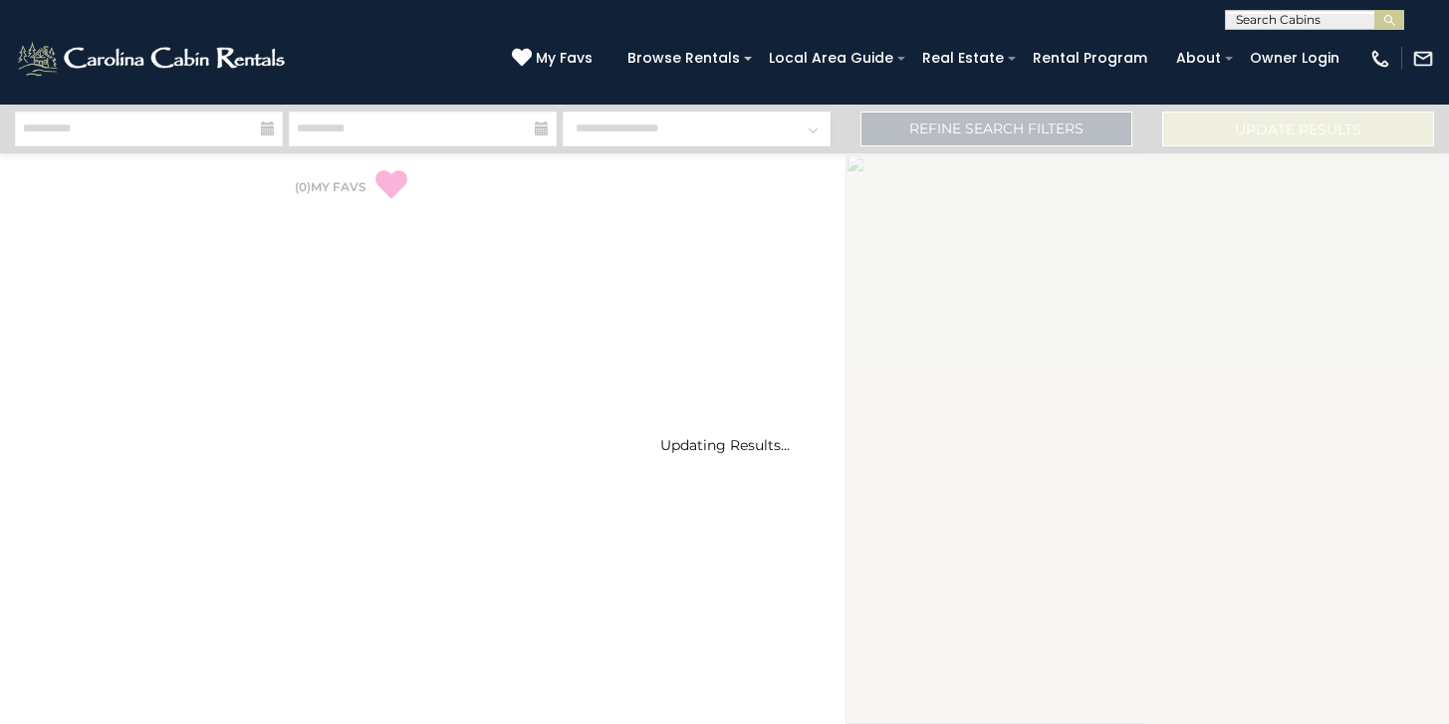
select select "*"
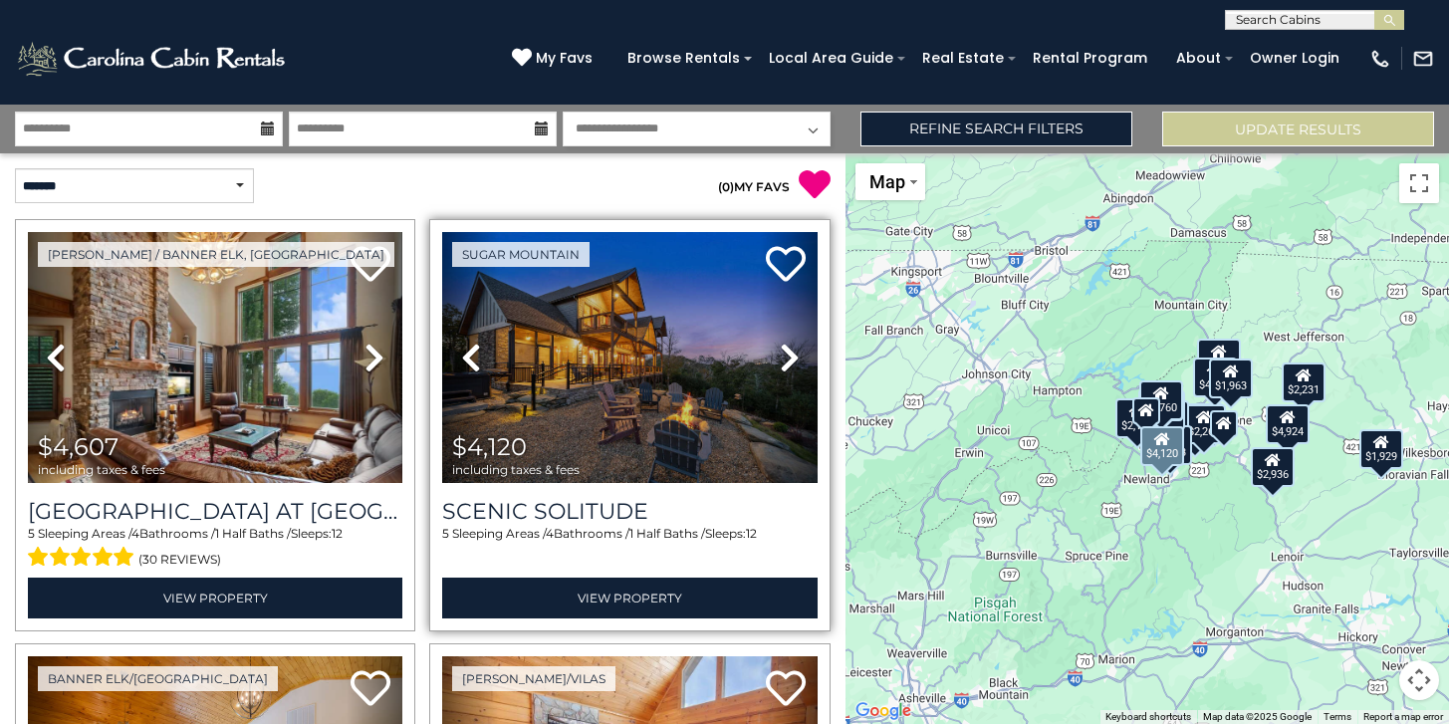
click at [784, 355] on icon at bounding box center [790, 358] width 20 height 32
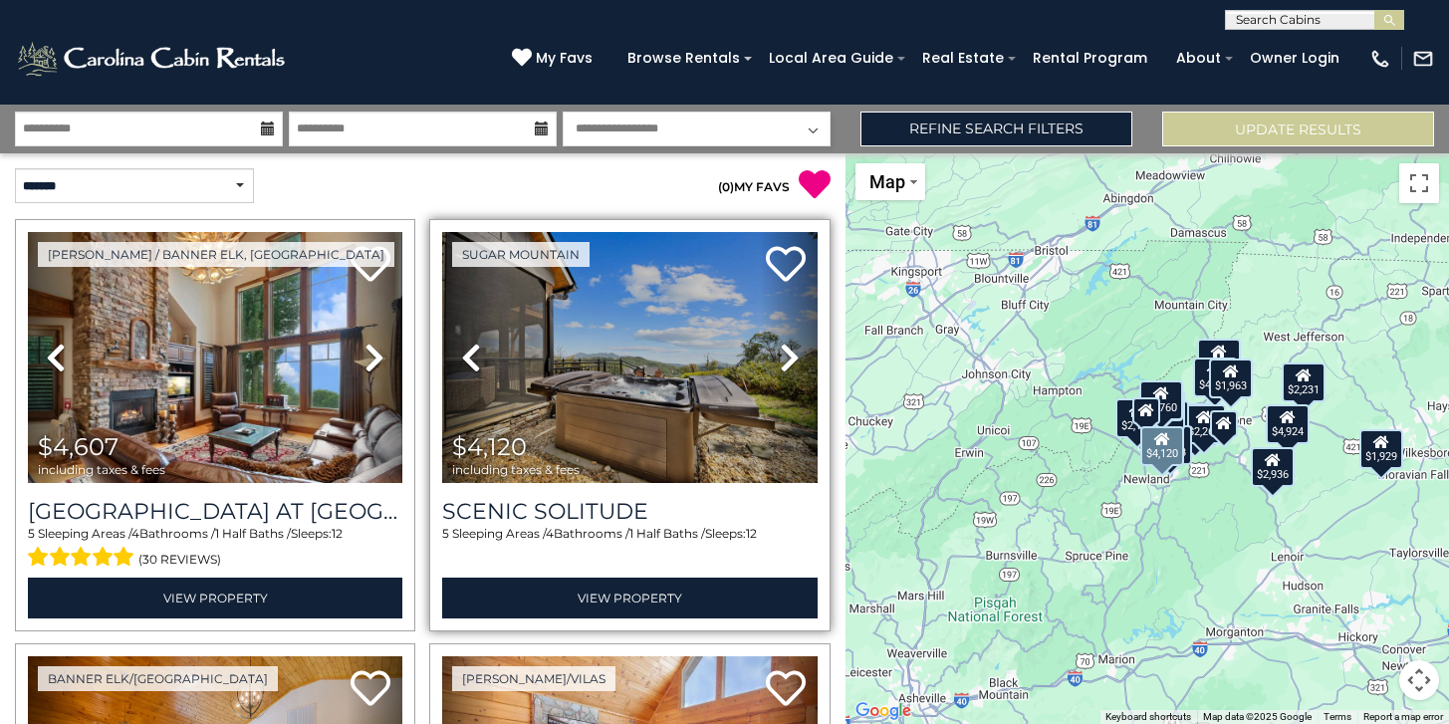
click at [785, 355] on icon at bounding box center [790, 358] width 20 height 32
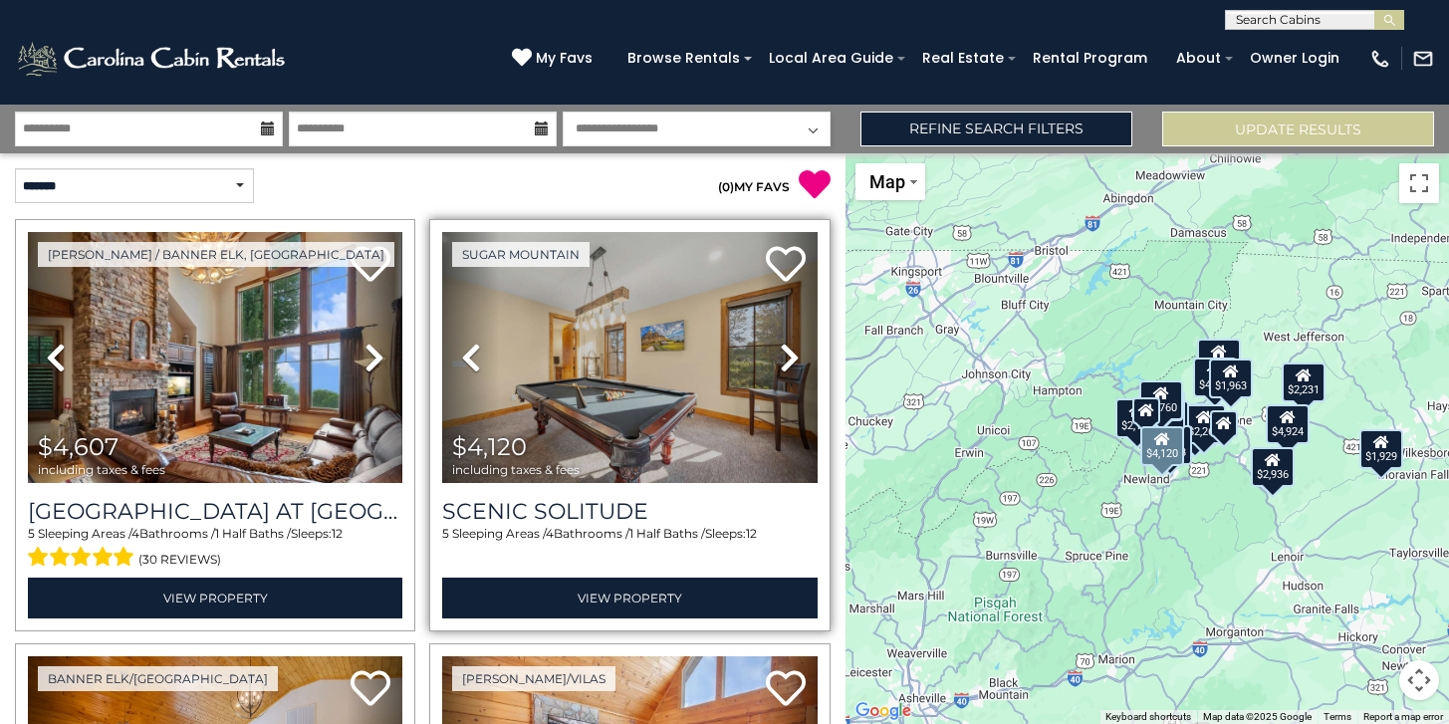
click at [789, 357] on icon at bounding box center [790, 358] width 20 height 32
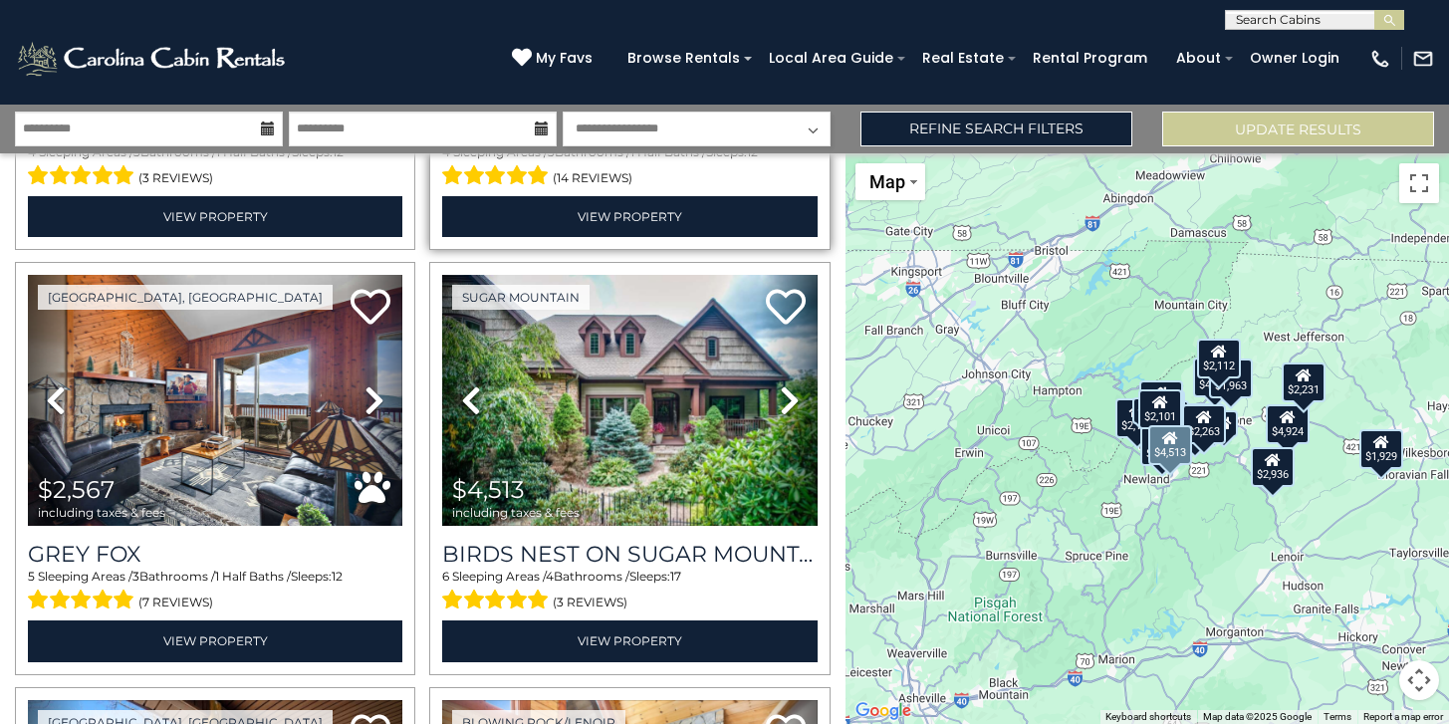
scroll to position [2082, 0]
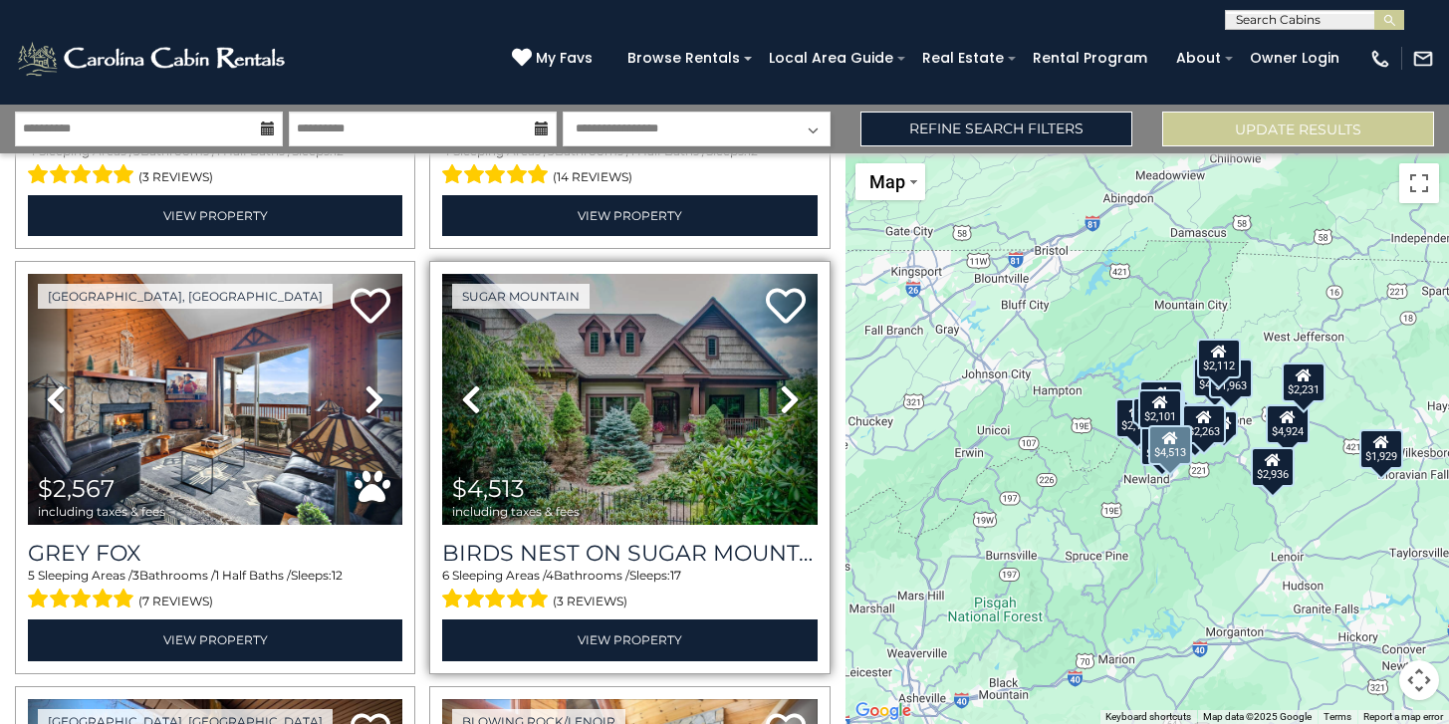
click at [791, 389] on icon at bounding box center [790, 399] width 20 height 32
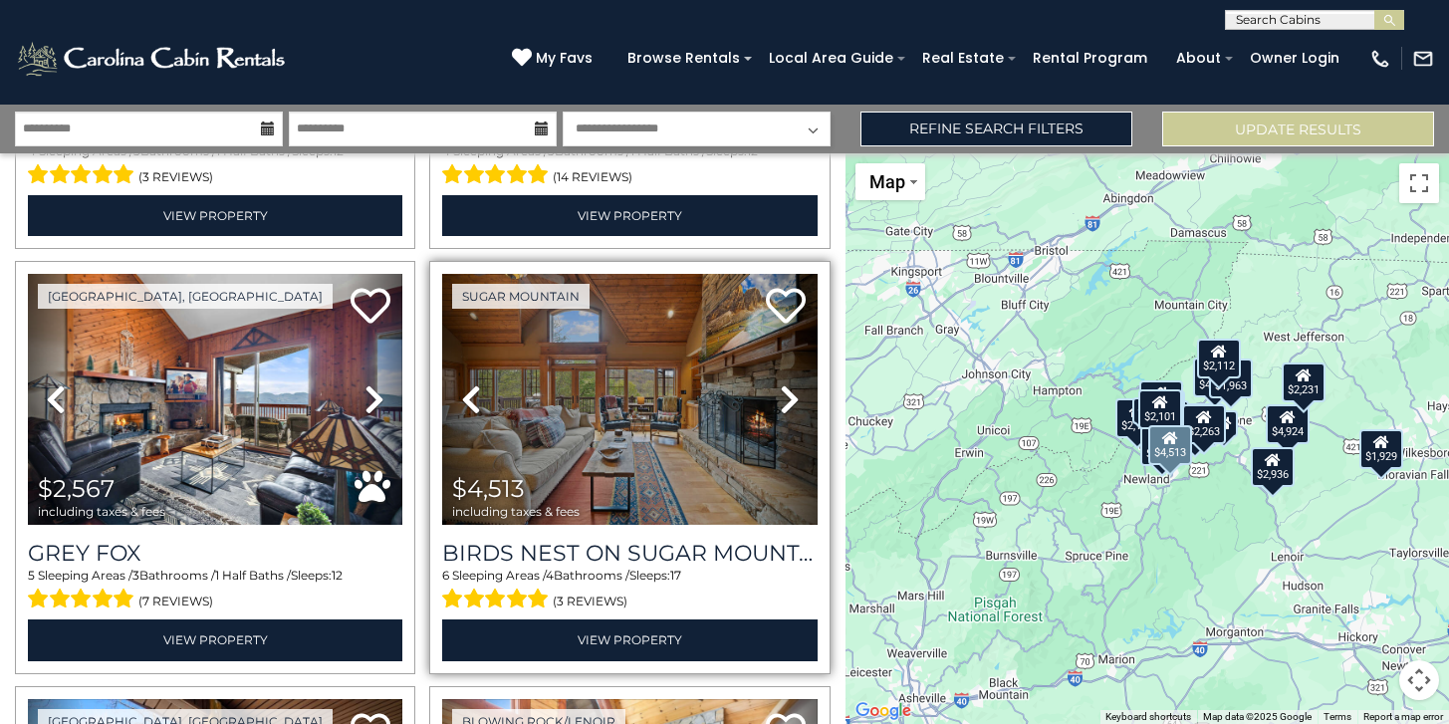
click at [793, 392] on icon at bounding box center [790, 399] width 20 height 32
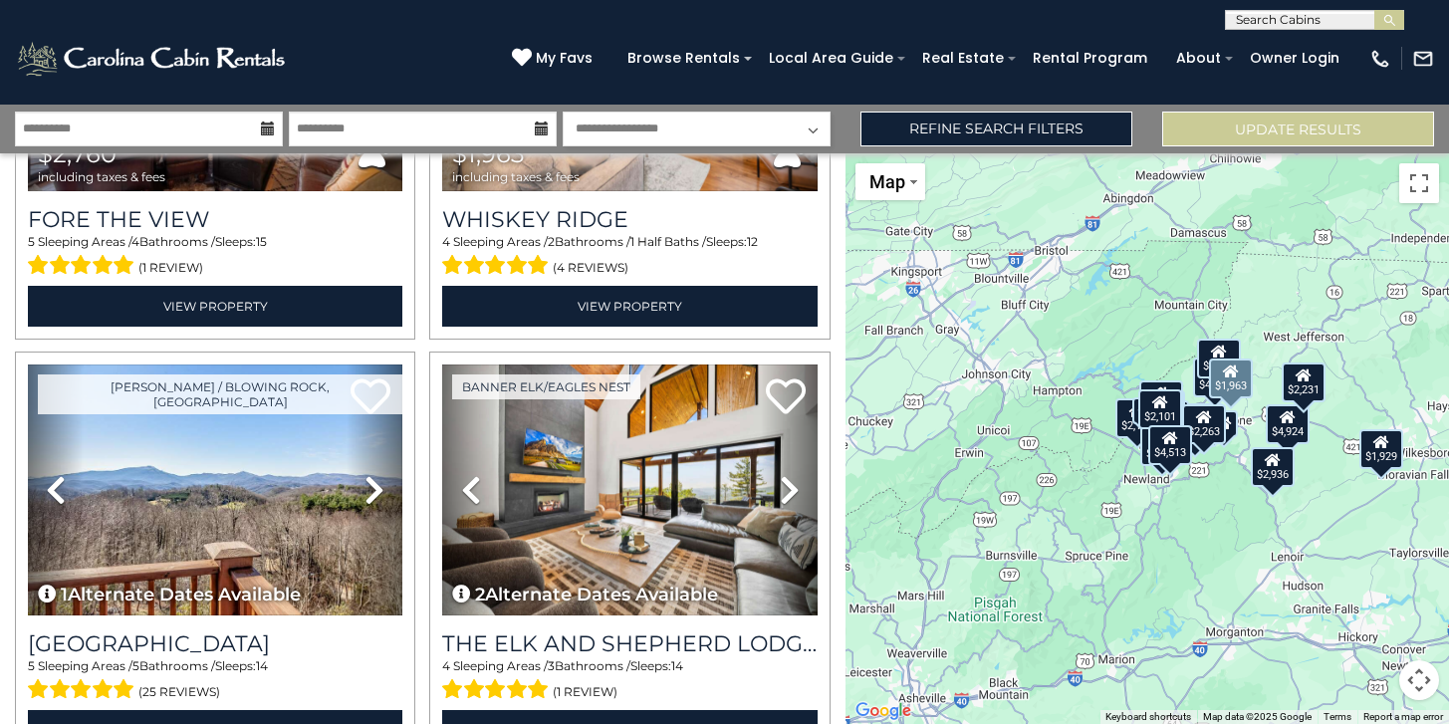
scroll to position [3804, 0]
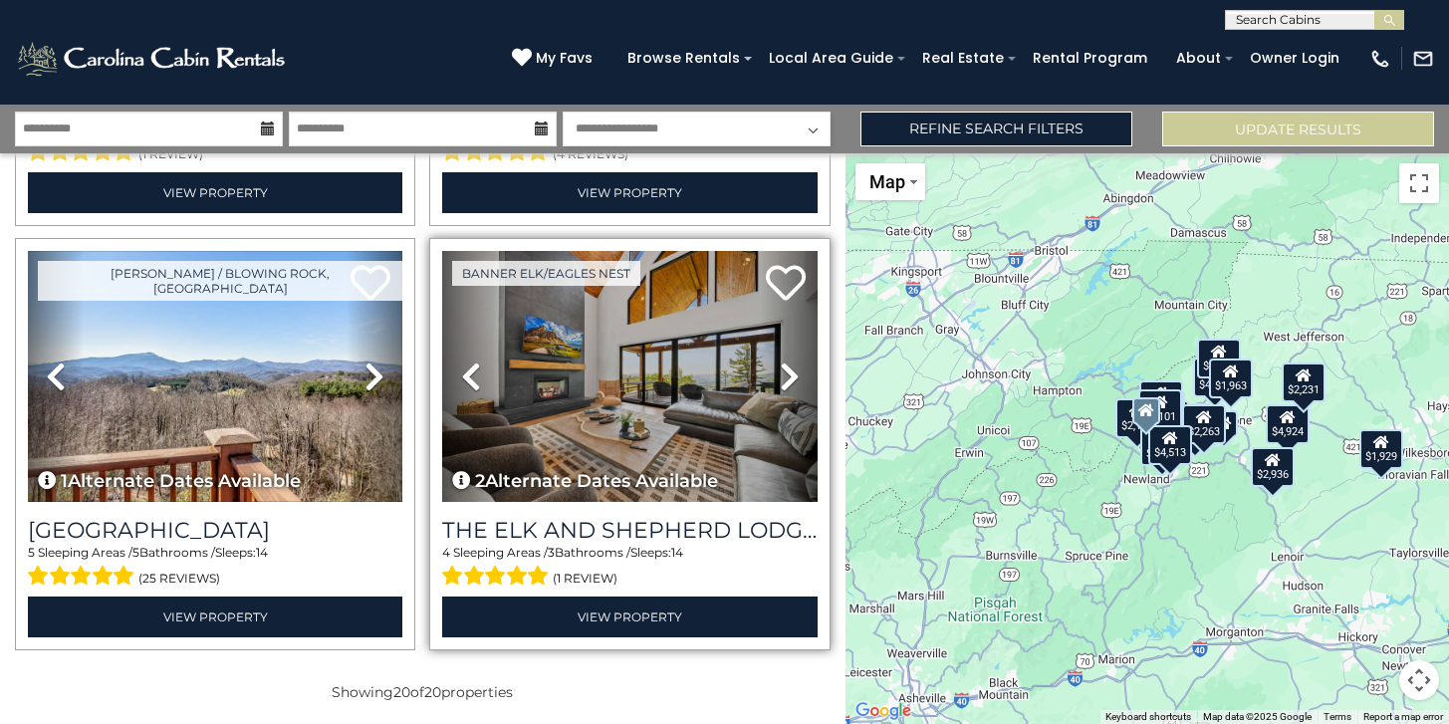
click at [794, 365] on icon at bounding box center [790, 377] width 20 height 32
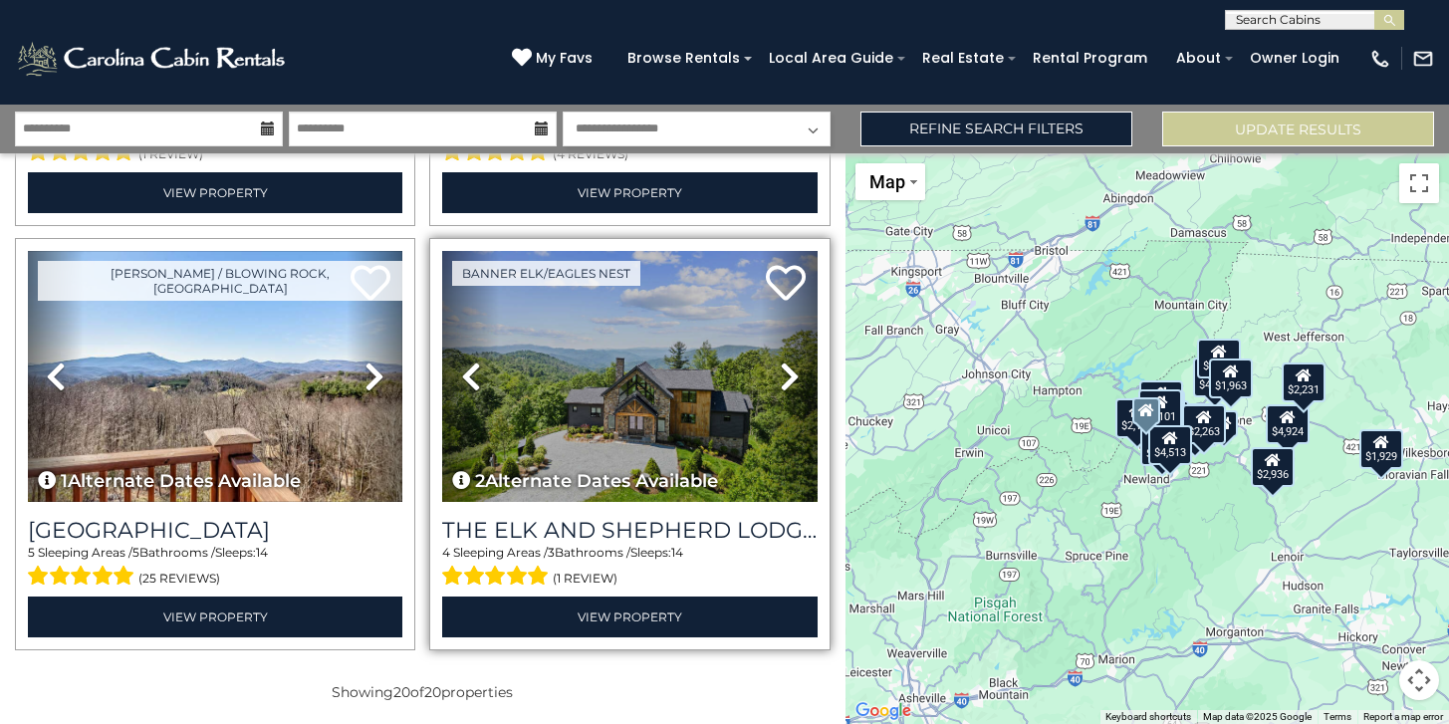
click at [796, 365] on icon at bounding box center [790, 377] width 20 height 32
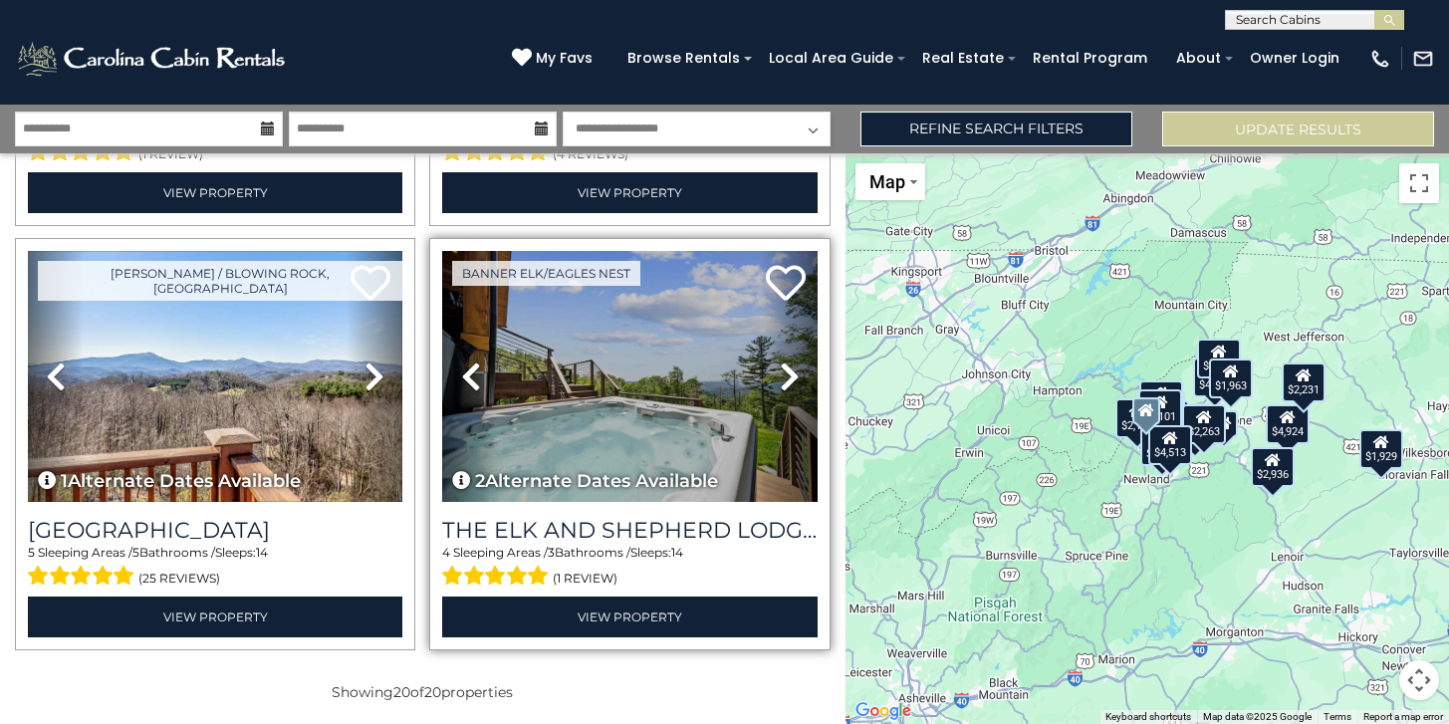
click at [797, 365] on icon at bounding box center [790, 377] width 20 height 32
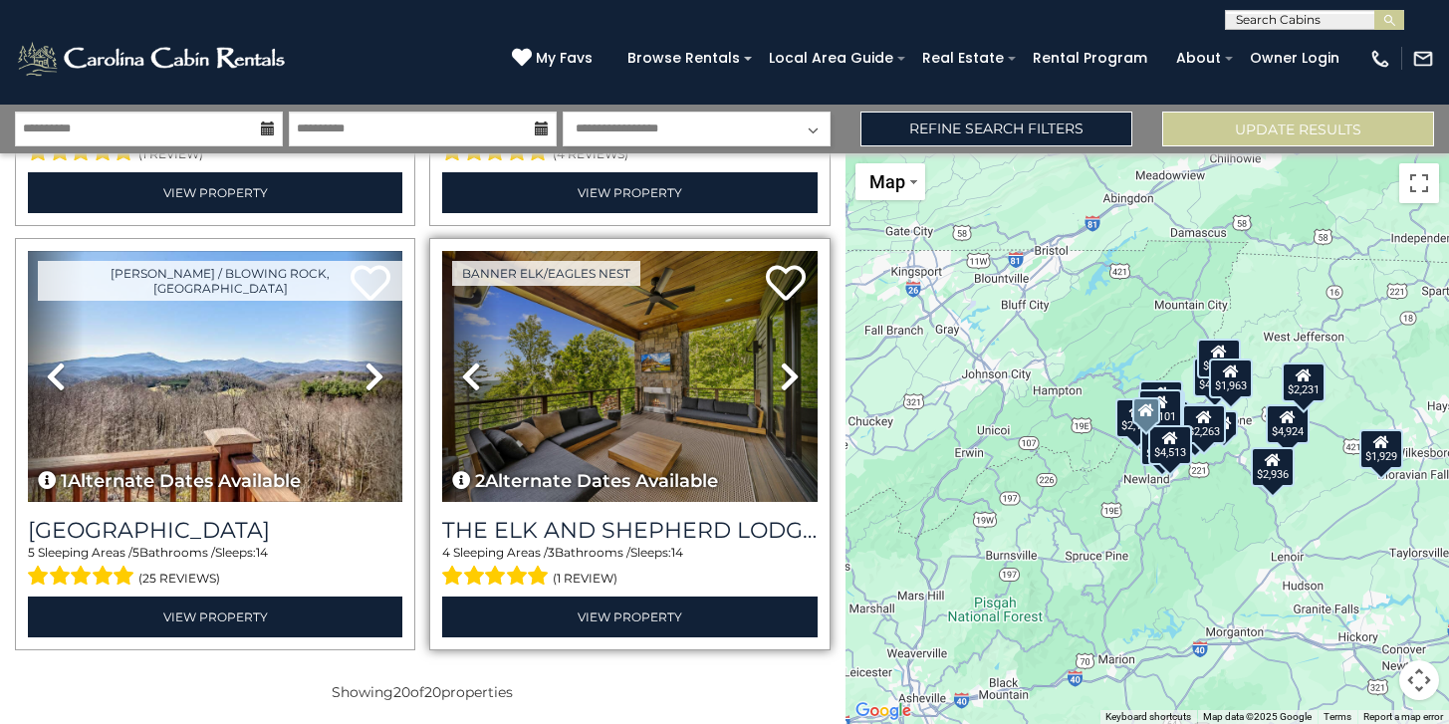
click at [799, 366] on icon at bounding box center [790, 377] width 20 height 32
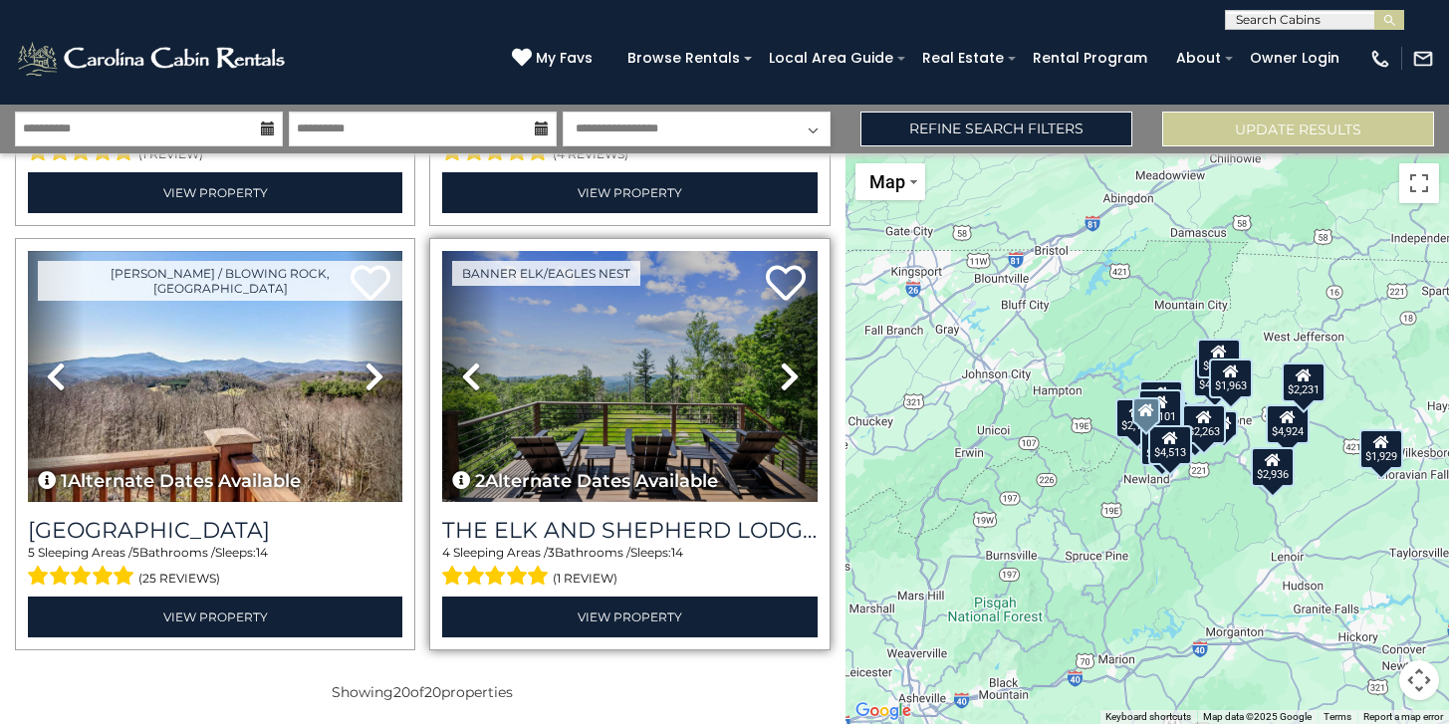
click at [802, 367] on link "Next" at bounding box center [789, 376] width 56 height 251
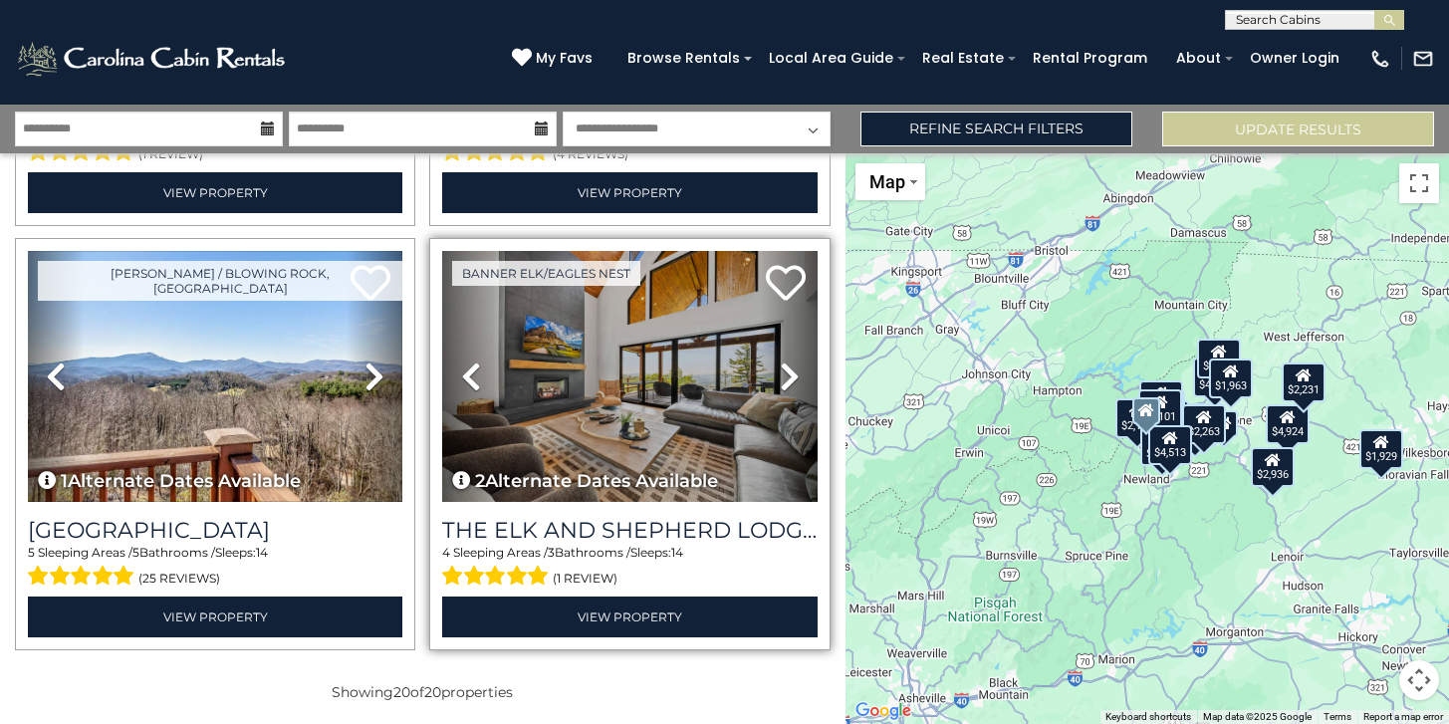
click at [803, 367] on link "Next" at bounding box center [789, 376] width 56 height 251
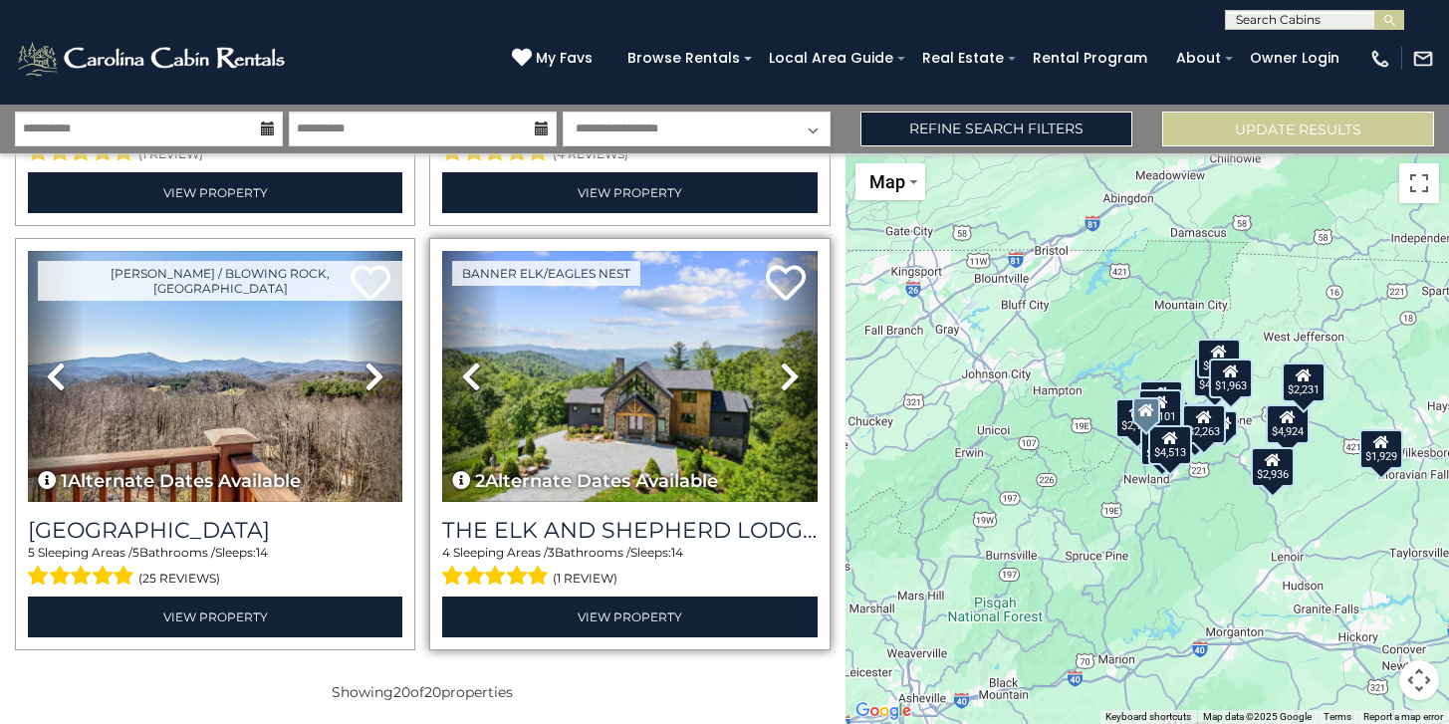
scroll to position [3812, 0]
